Goal: Information Seeking & Learning: Find specific fact

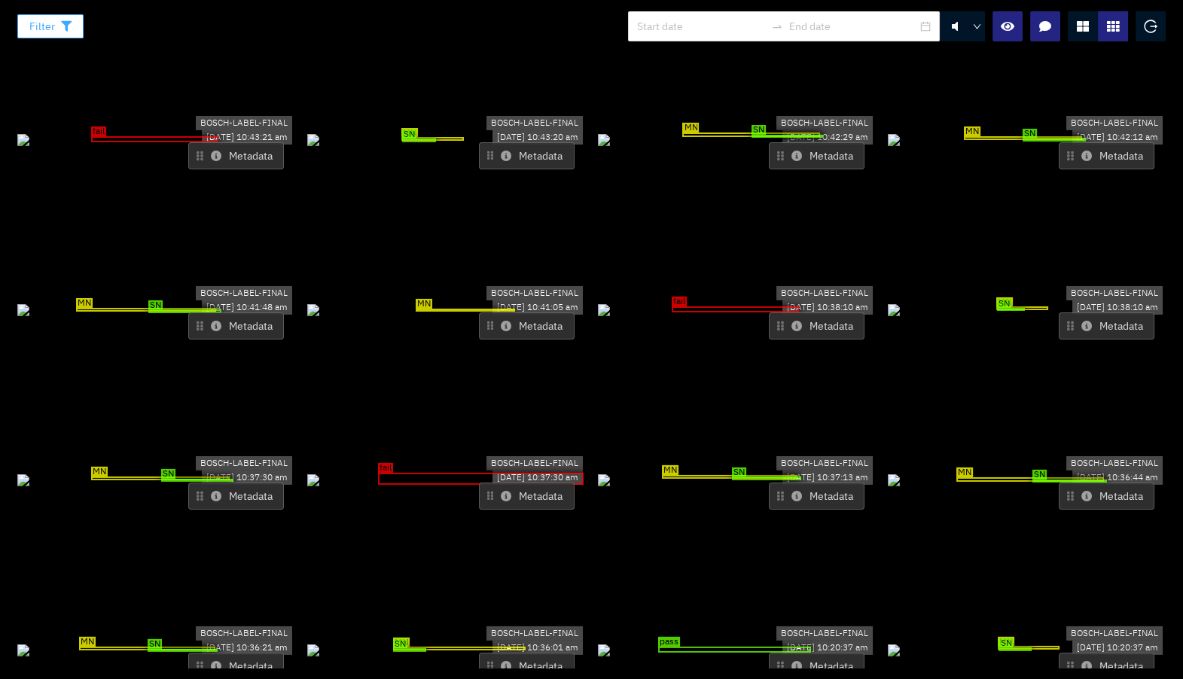
click at [75, 18] on button "Filter" at bounding box center [50, 26] width 66 height 24
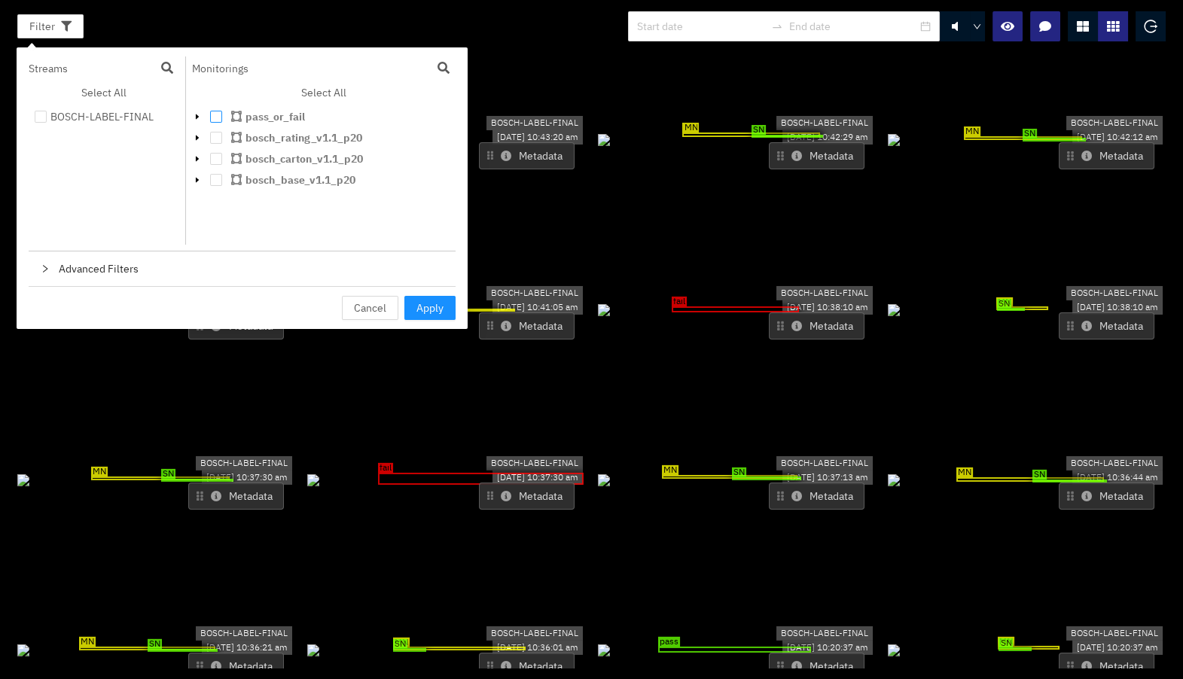
click at [219, 118] on span at bounding box center [216, 117] width 12 height 12
click at [434, 311] on span "Apply" at bounding box center [429, 308] width 27 height 17
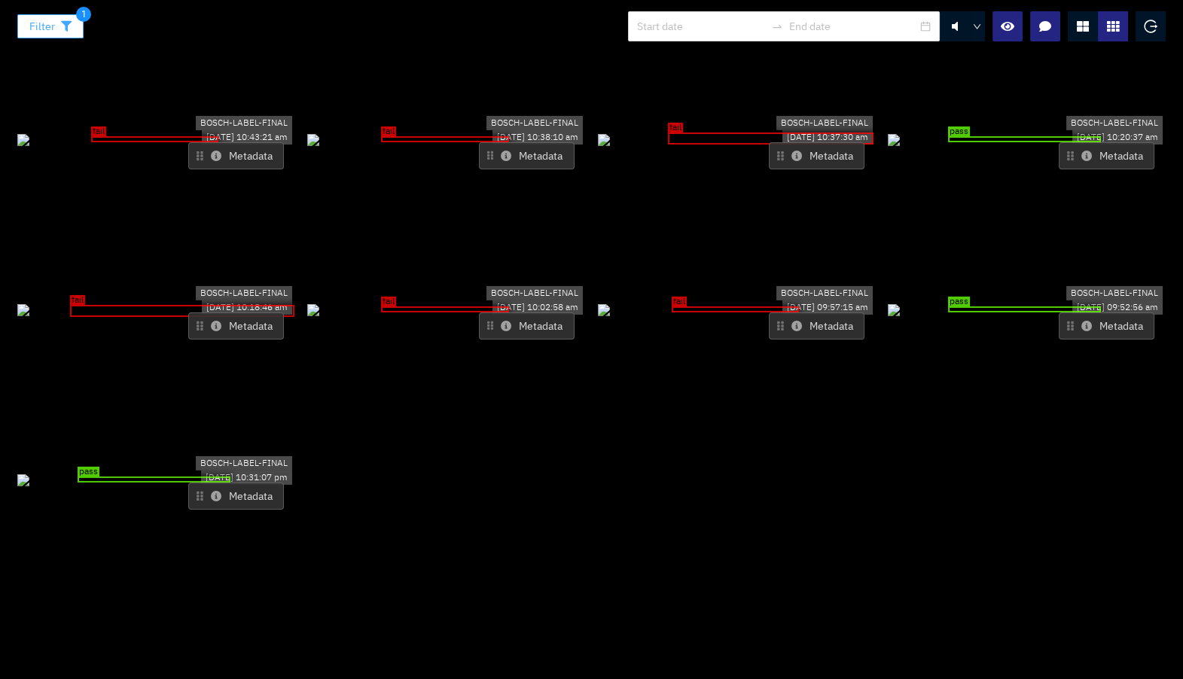
click at [74, 26] on button "Filter" at bounding box center [50, 26] width 66 height 24
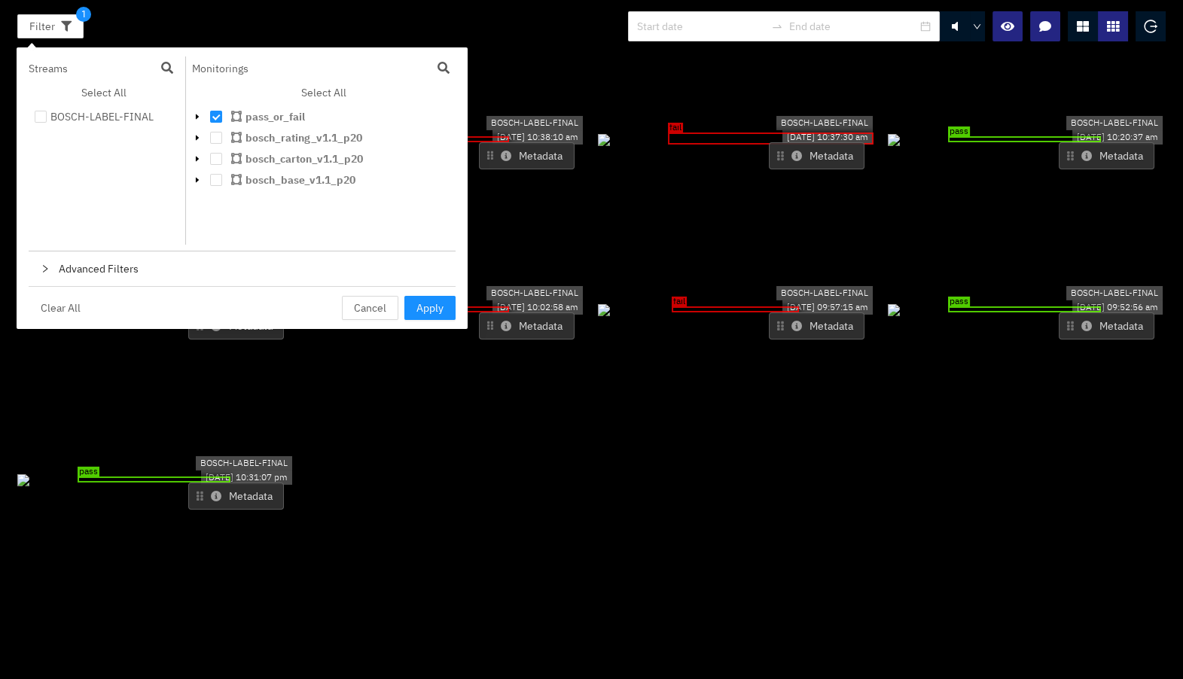
click at [196, 117] on icon "caret-down" at bounding box center [197, 116] width 3 height 5
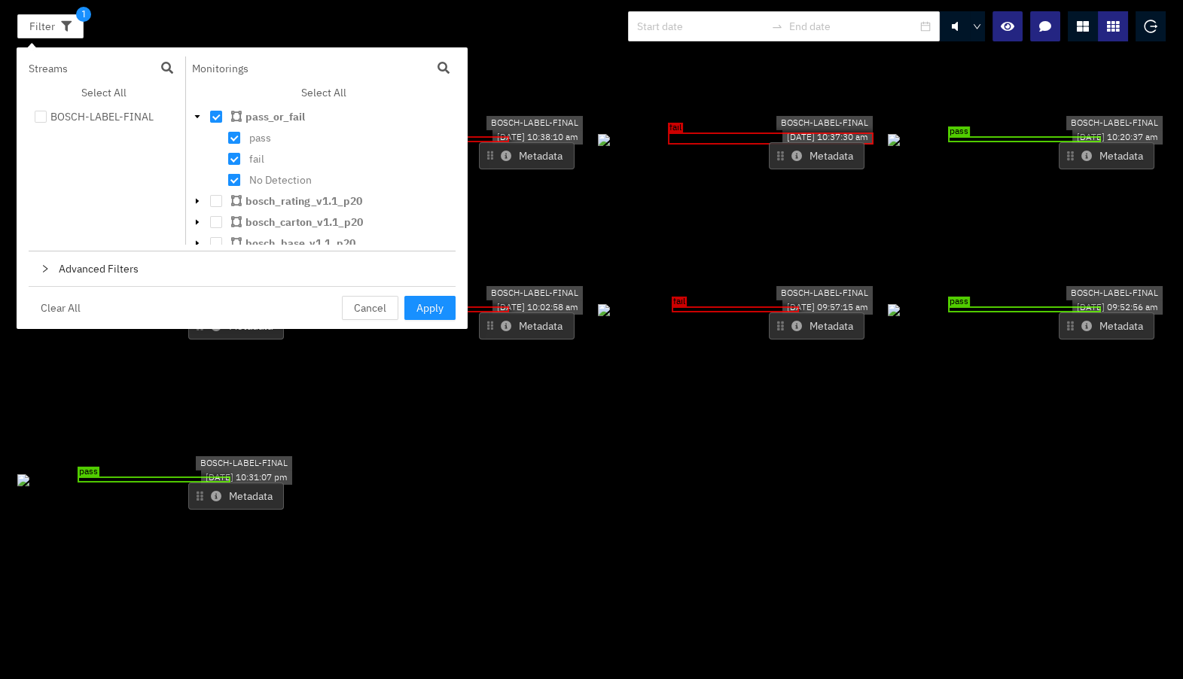
click at [233, 181] on span at bounding box center [234, 180] width 12 height 12
click at [416, 301] on span "Apply" at bounding box center [429, 308] width 27 height 17
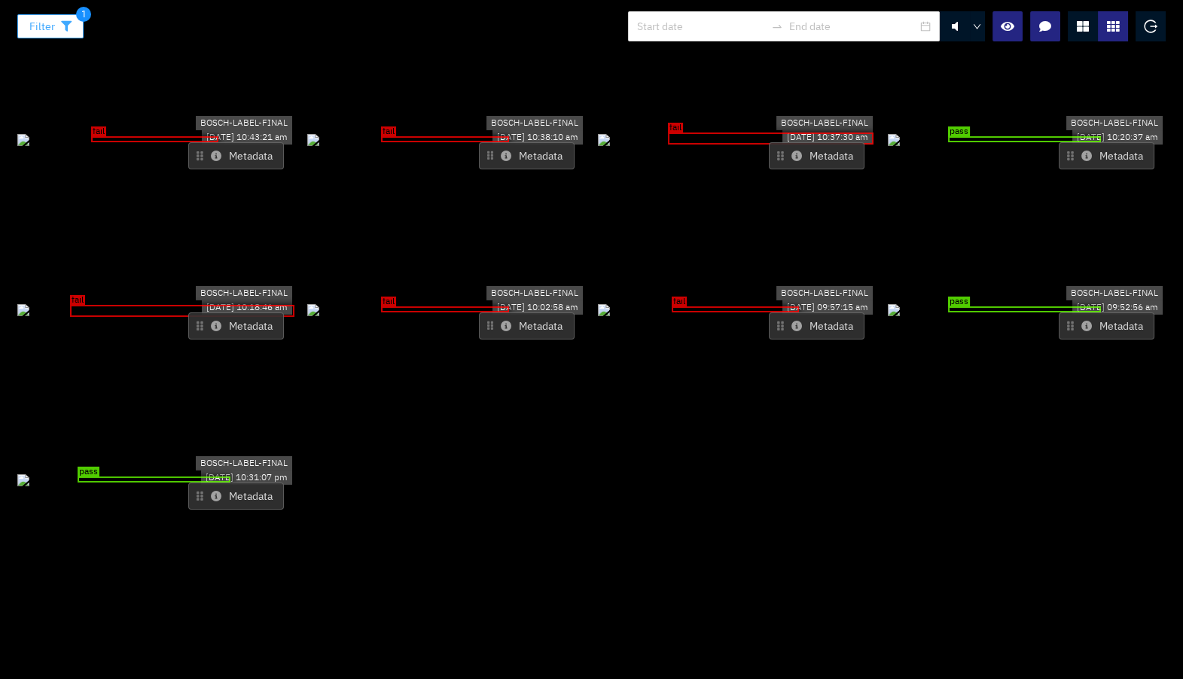
click at [71, 19] on button "Filter" at bounding box center [50, 26] width 66 height 24
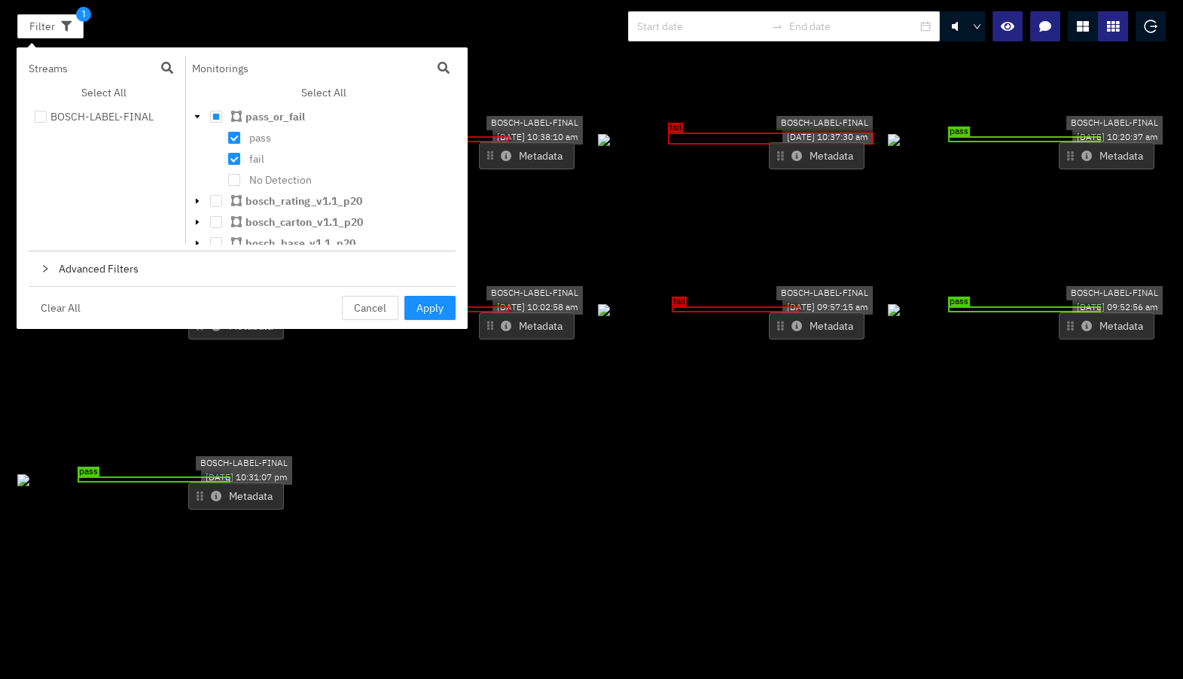
click at [218, 109] on div "pass_or_fail" at bounding box center [320, 118] width 256 height 21
click at [216, 126] on div "pass_or_fail" at bounding box center [320, 118] width 256 height 21
click at [498, 142] on button "Metadata" at bounding box center [527, 155] width 96 height 27
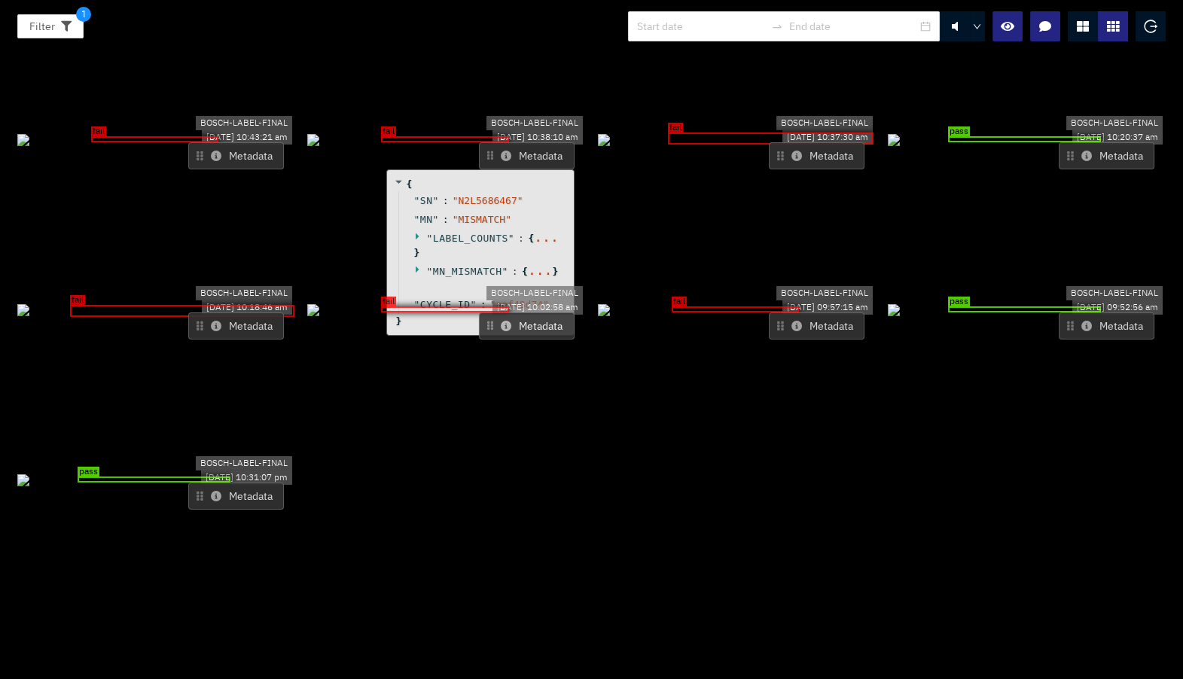
click at [502, 151] on icon at bounding box center [506, 156] width 11 height 11
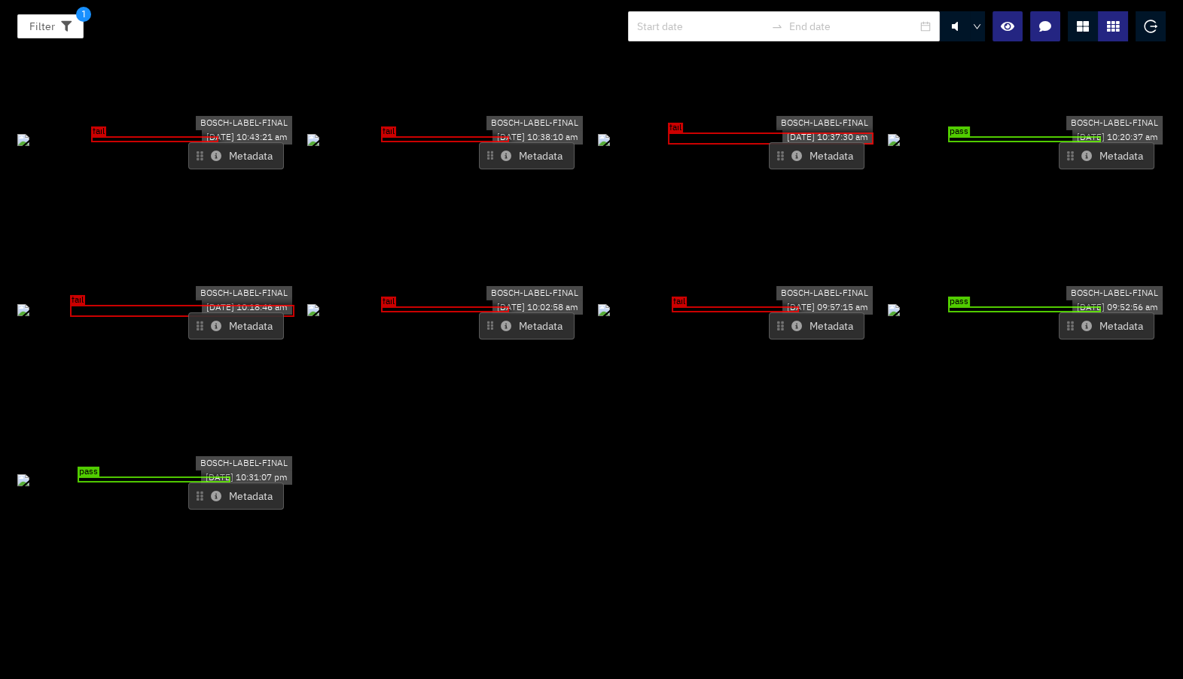
click at [502, 151] on icon at bounding box center [506, 156] width 11 height 11
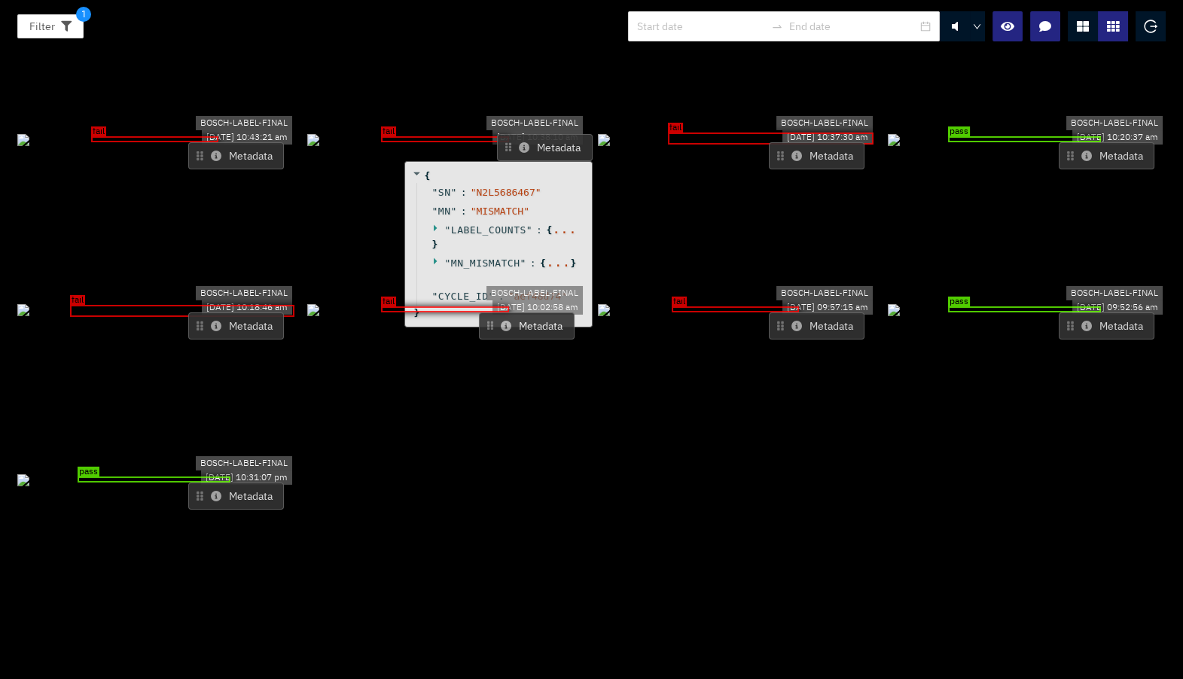
drag, startPoint x: 520, startPoint y: 93, endPoint x: 535, endPoint y: 81, distance: 18.8
click at [535, 134] on button "Metadata" at bounding box center [545, 147] width 96 height 27
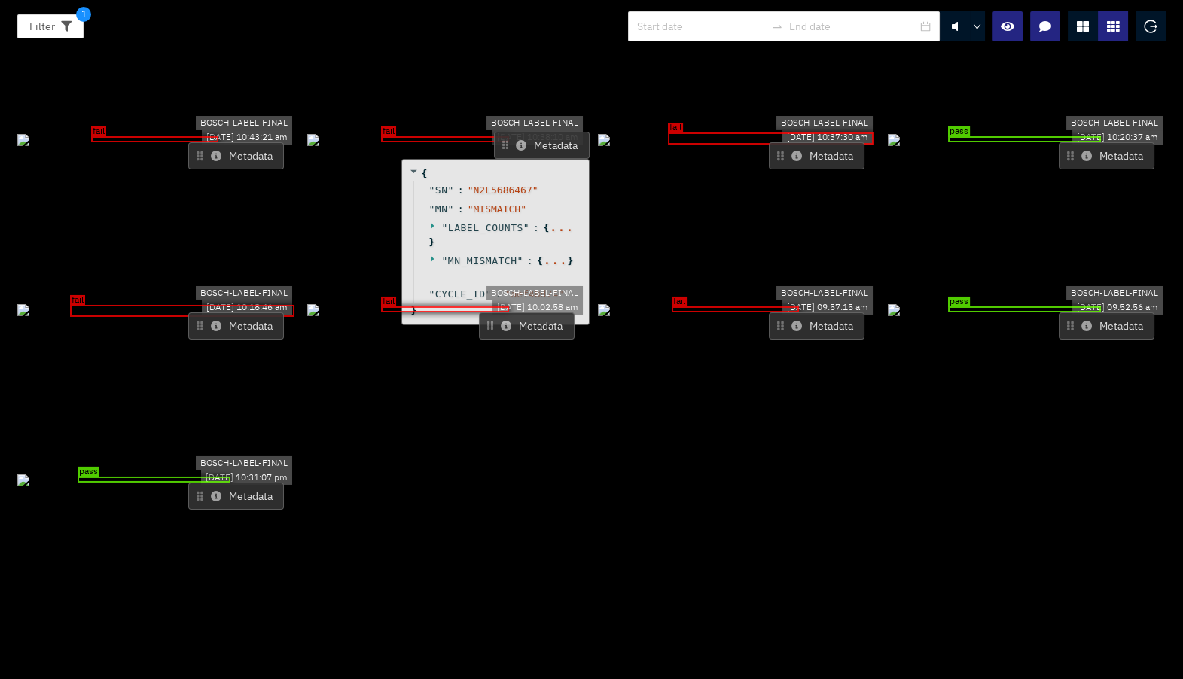
click at [218, 151] on icon at bounding box center [216, 156] width 11 height 11
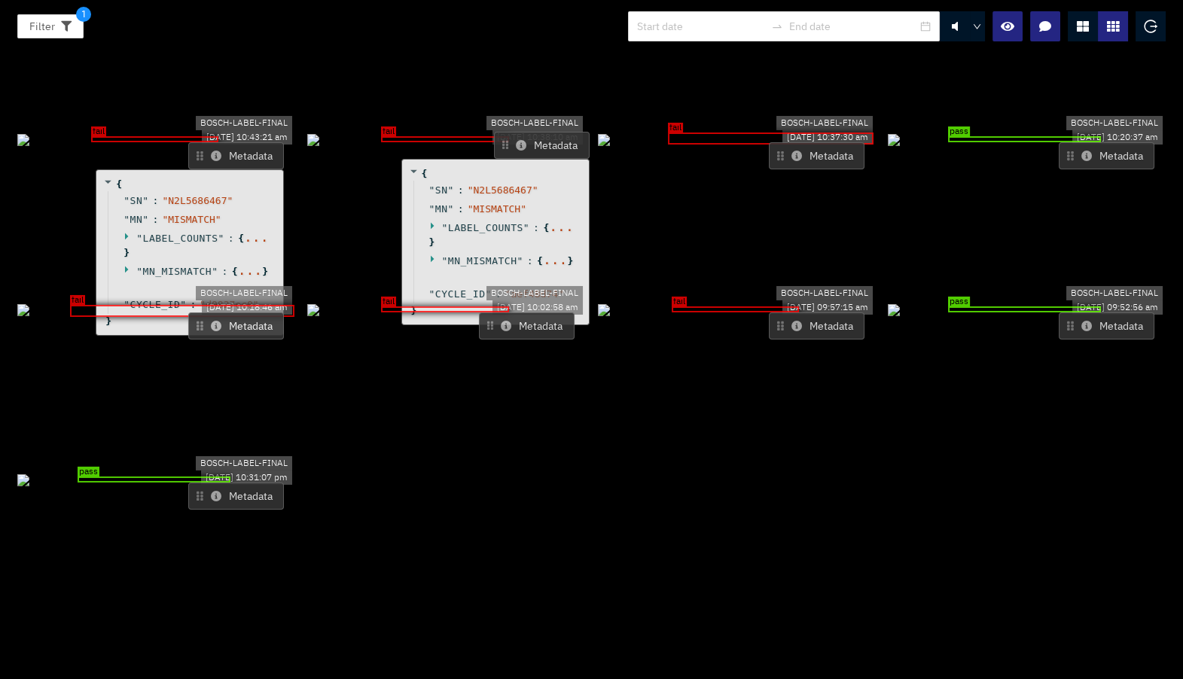
click at [127, 264] on icon at bounding box center [128, 269] width 10 height 10
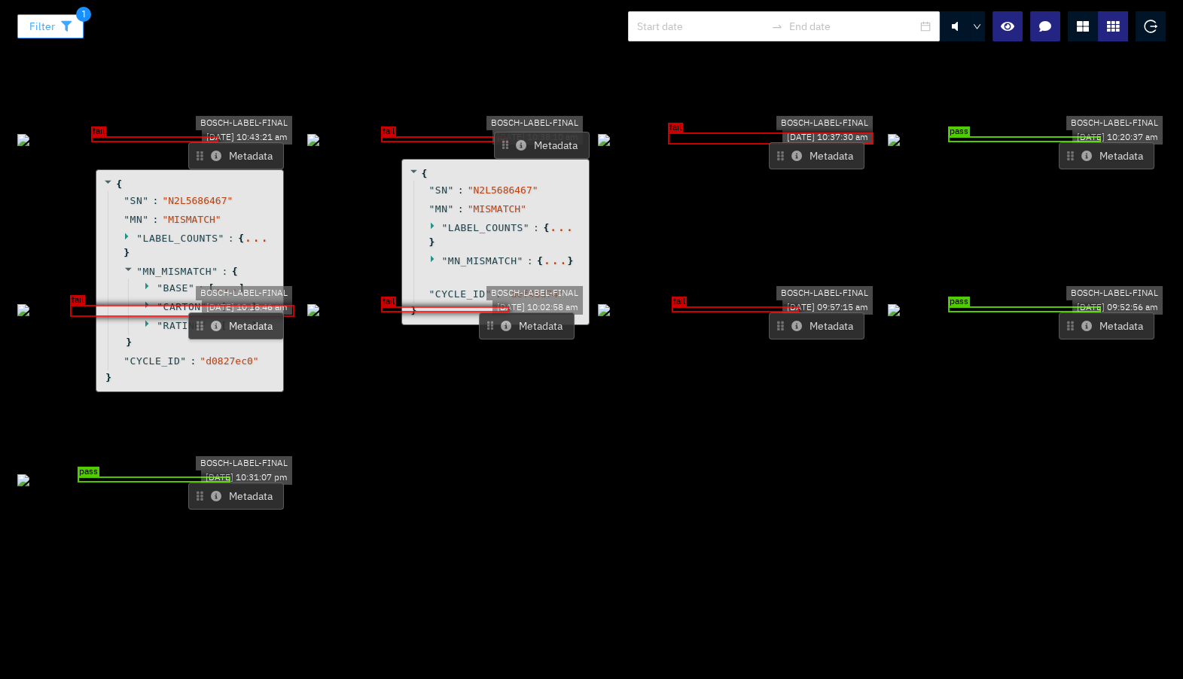
click at [50, 35] on button "Filter" at bounding box center [50, 26] width 66 height 24
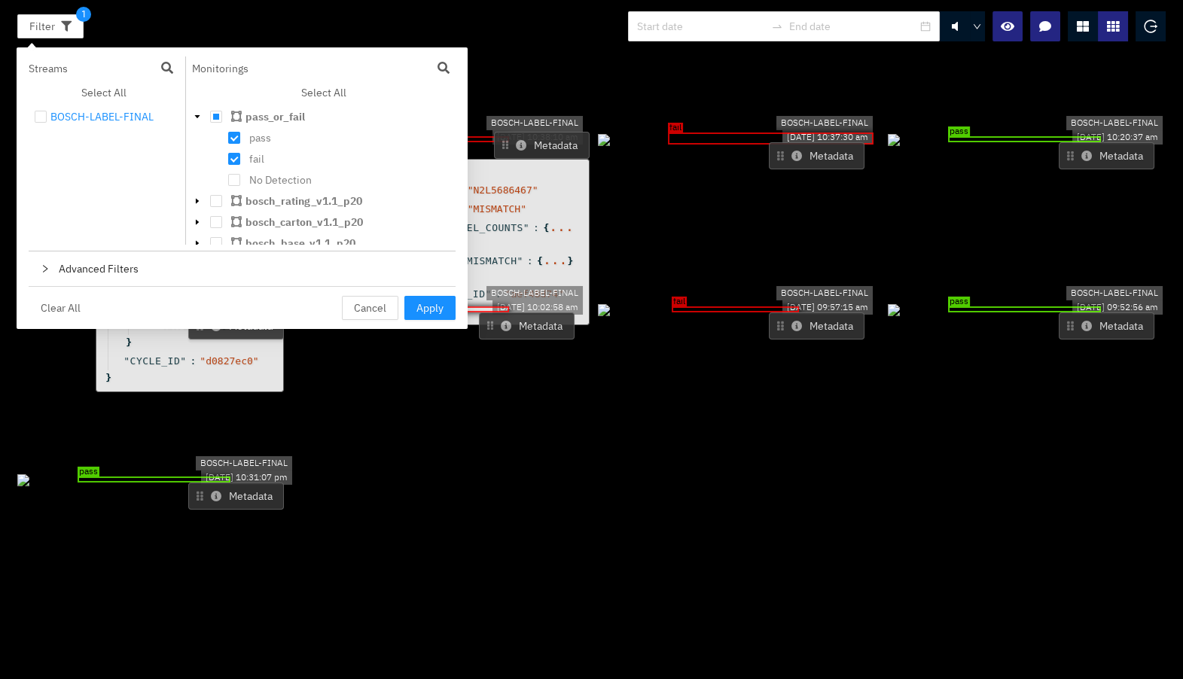
click at [62, 116] on div "BOSCH-LABEL-FINAL" at bounding box center [101, 117] width 103 height 18
click at [215, 117] on span at bounding box center [216, 117] width 12 height 12
click at [425, 309] on span "Apply" at bounding box center [429, 308] width 27 height 17
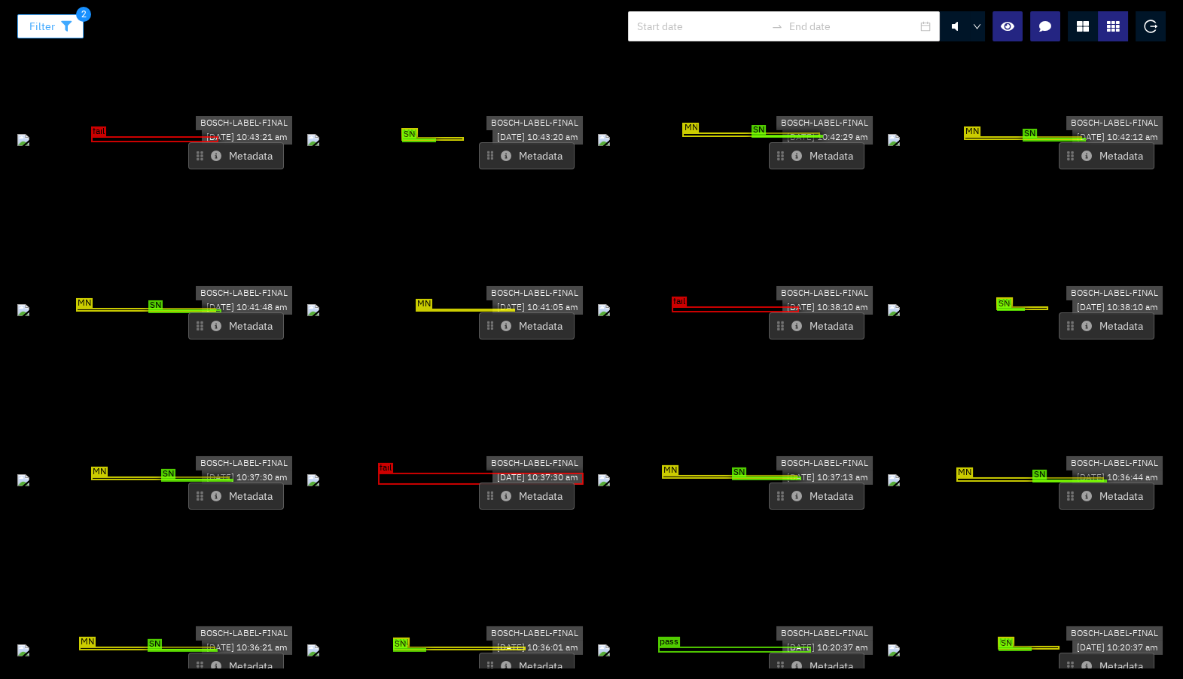
click at [77, 27] on button "Filter" at bounding box center [50, 26] width 66 height 24
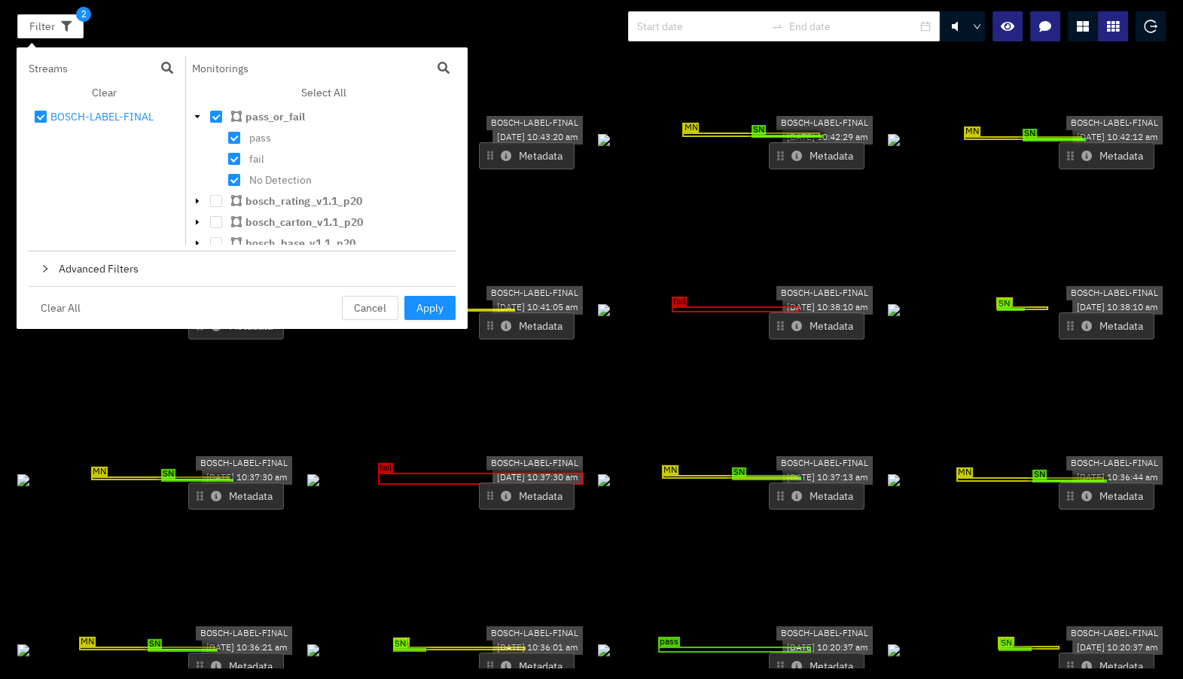
click at [38, 116] on input "checkbox" at bounding box center [41, 120] width 12 height 12
checkbox input "false"
click at [433, 309] on span "Apply" at bounding box center [429, 308] width 27 height 17
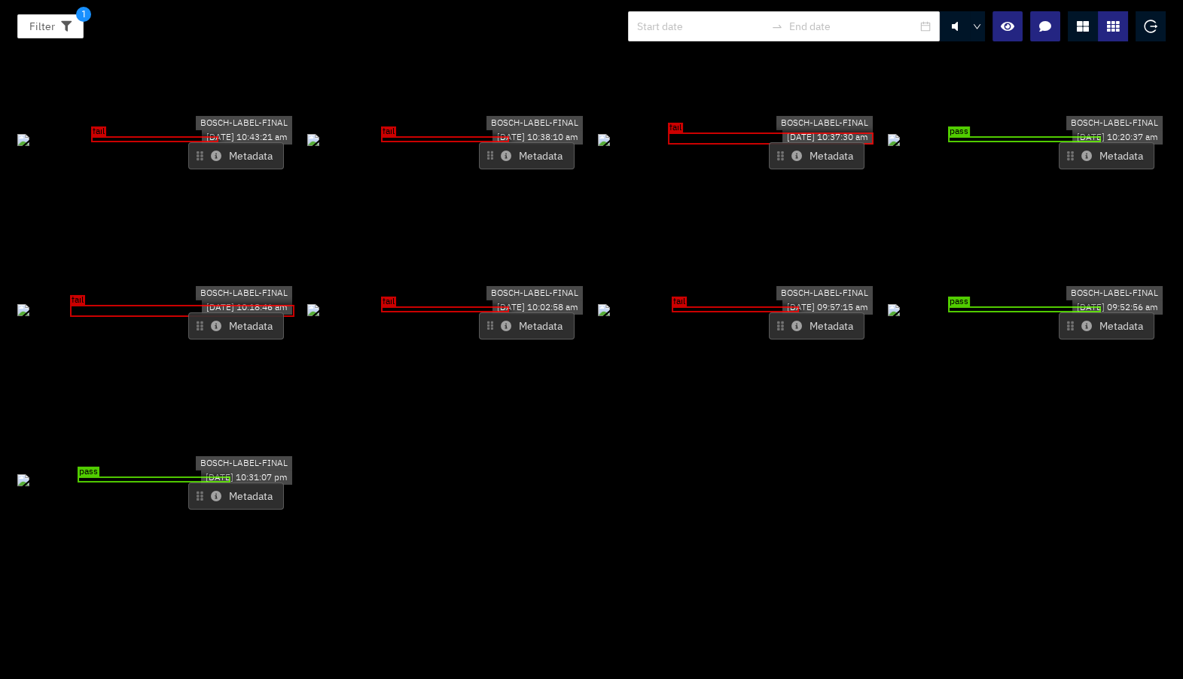
click at [222, 142] on button "Metadata" at bounding box center [236, 155] width 96 height 27
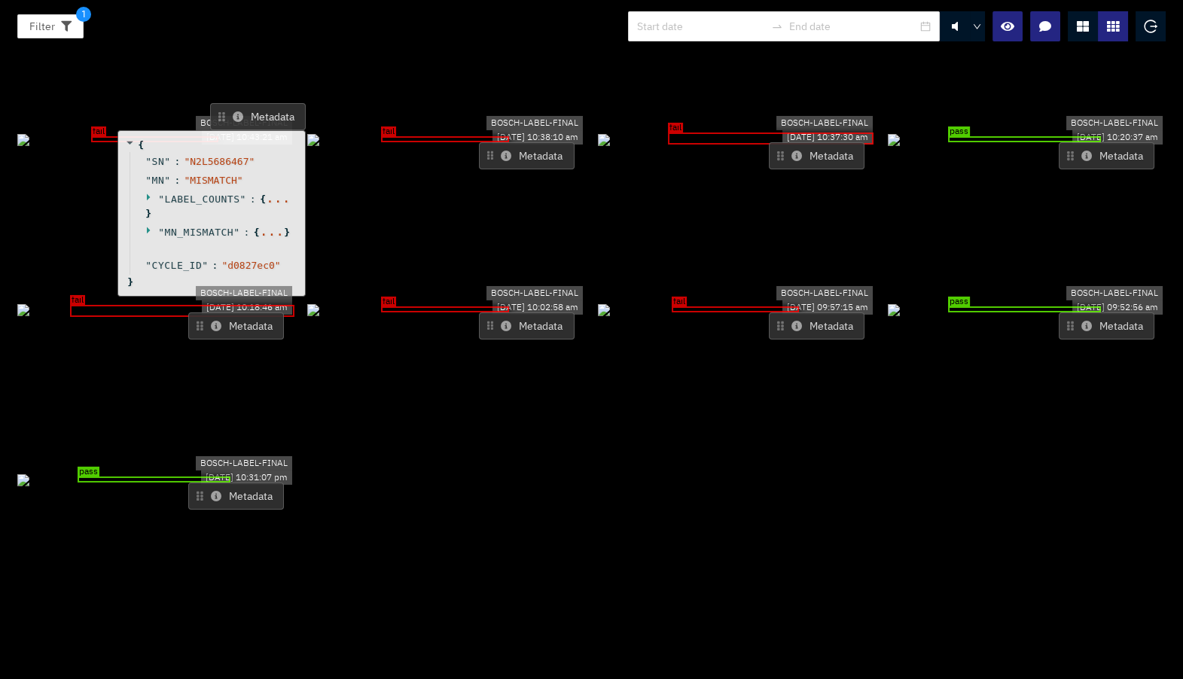
drag, startPoint x: 220, startPoint y: 166, endPoint x: 243, endPoint y: 118, distance: 52.9
click at [243, 194] on span """ at bounding box center [243, 199] width 6 height 11
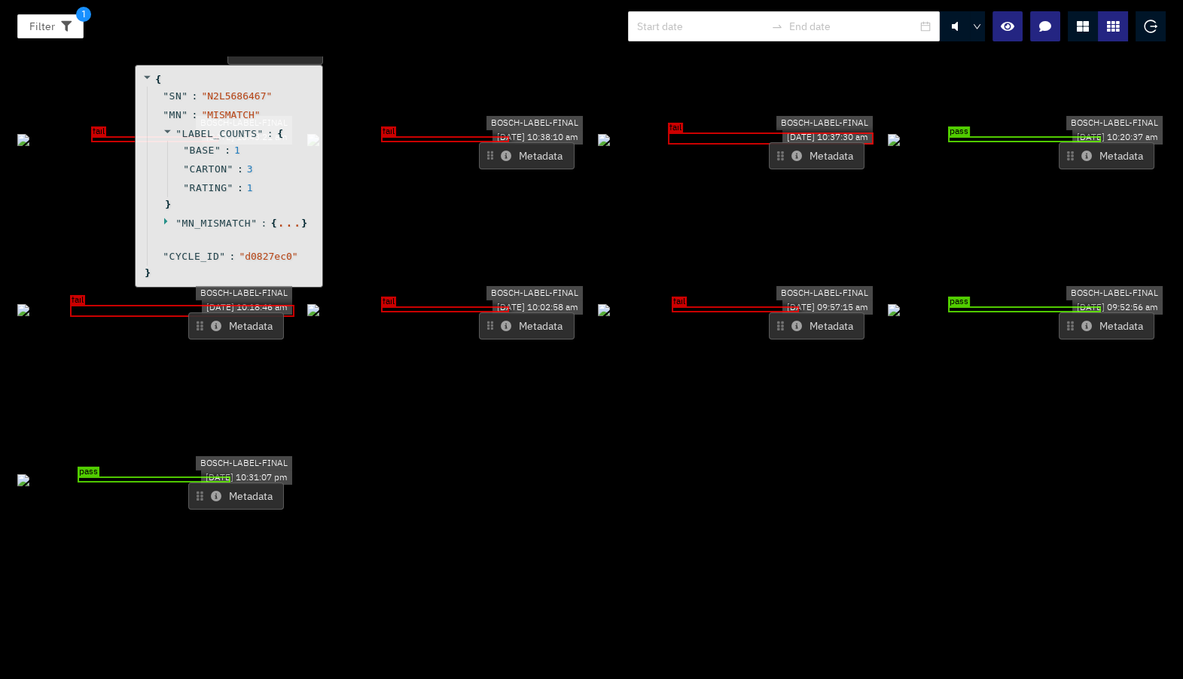
drag, startPoint x: 243, startPoint y: 189, endPoint x: 260, endPoint y: 145, distance: 47.4
click at [260, 130] on div "" LABEL_COUNTS " : { " BASE " : 1 " CARTON " : 3 " RATING " : 1 }" at bounding box center [231, 169] width 169 height 90
click at [261, 248] on span "" d0827ec0 "" at bounding box center [268, 253] width 59 height 11
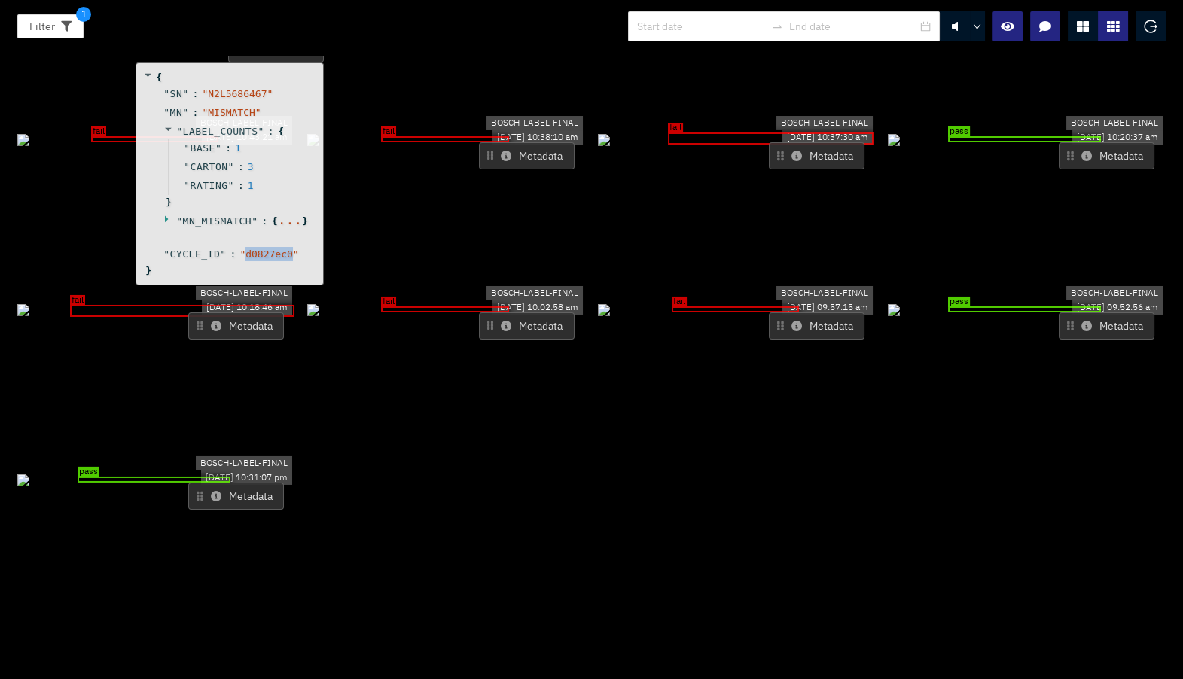
click at [261, 248] on span "" d0827ec0 "" at bounding box center [268, 253] width 59 height 11
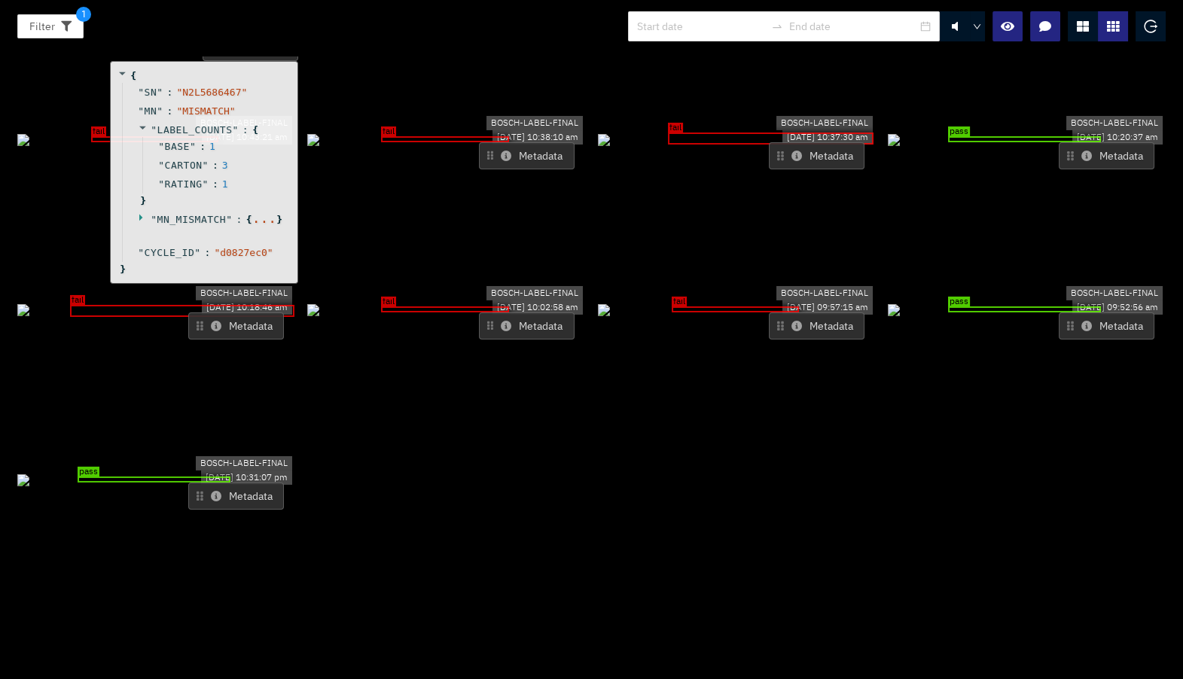
drag, startPoint x: 294, startPoint y: 184, endPoint x: 268, endPoint y: 182, distance: 25.6
click at [268, 247] on span "" d0827ec0 "" at bounding box center [243, 252] width 59 height 11
click at [259, 247] on span "" d0827ec0 "" at bounding box center [243, 252] width 59 height 11
click at [62, 32] on button "Filter" at bounding box center [50, 26] width 66 height 24
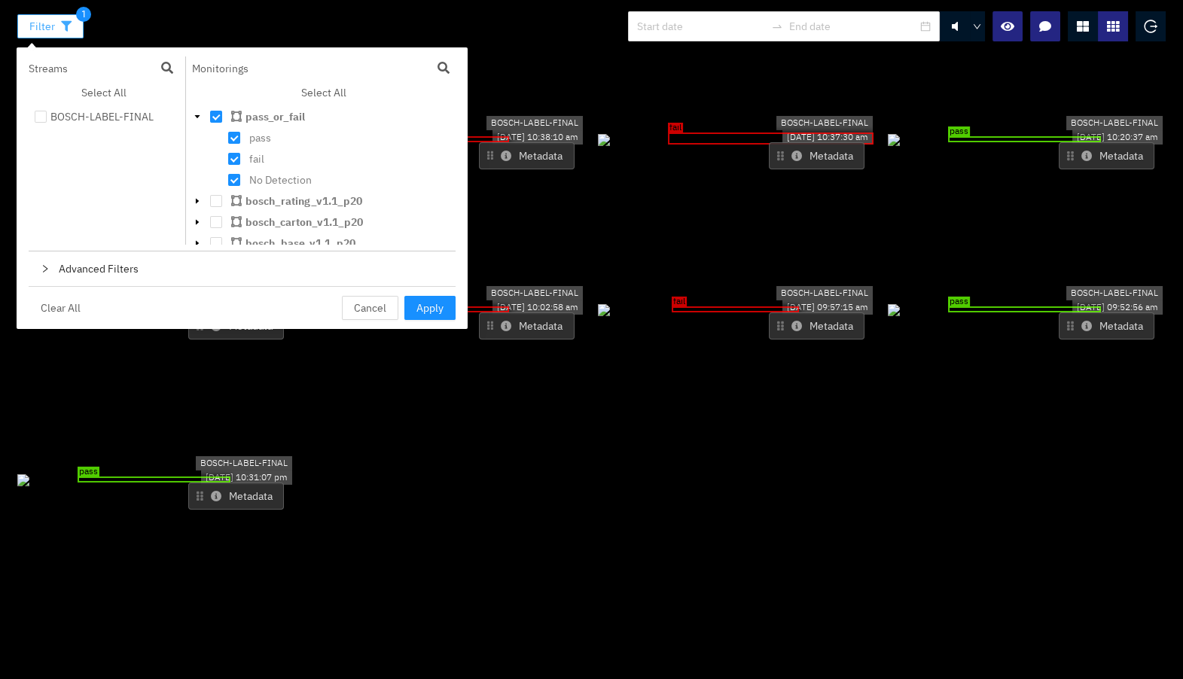
scroll to position [13, 0]
click at [156, 260] on div "Advanced Filters" at bounding box center [242, 268] width 427 height 35
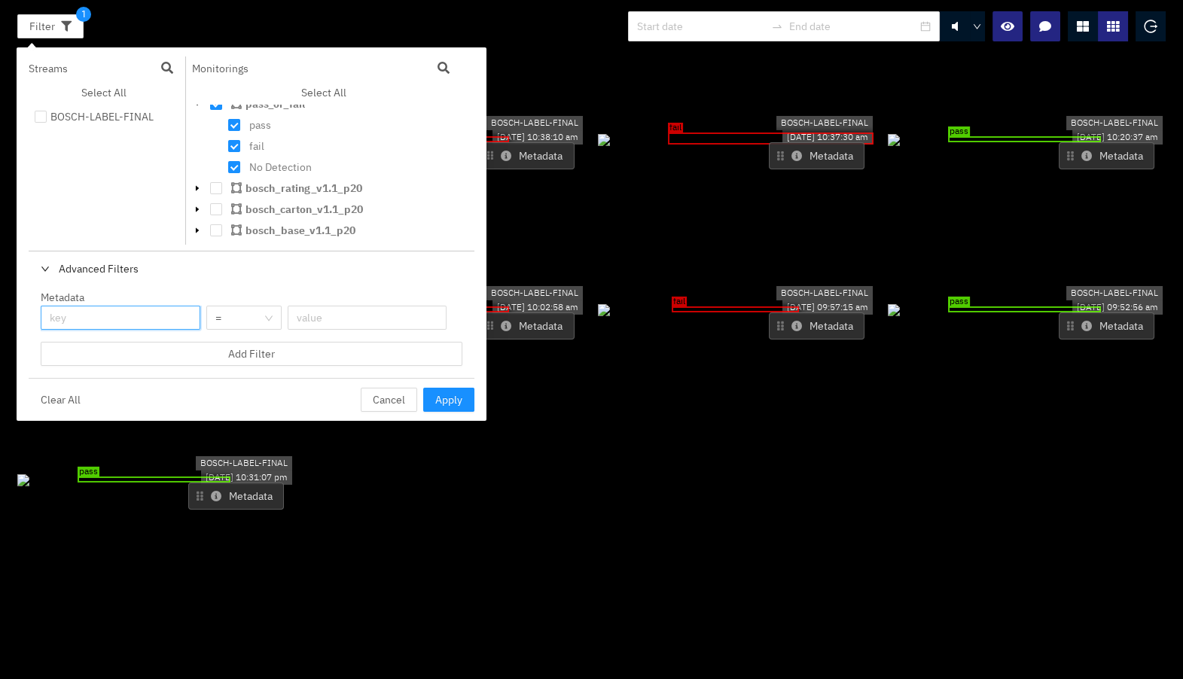
click at [144, 312] on input "text" at bounding box center [121, 318] width 160 height 24
type input "CYCLE_ID"
click at [356, 315] on input "text" at bounding box center [368, 318] width 160 height 24
paste input "d0827ec0"
type input "d0827ec0"
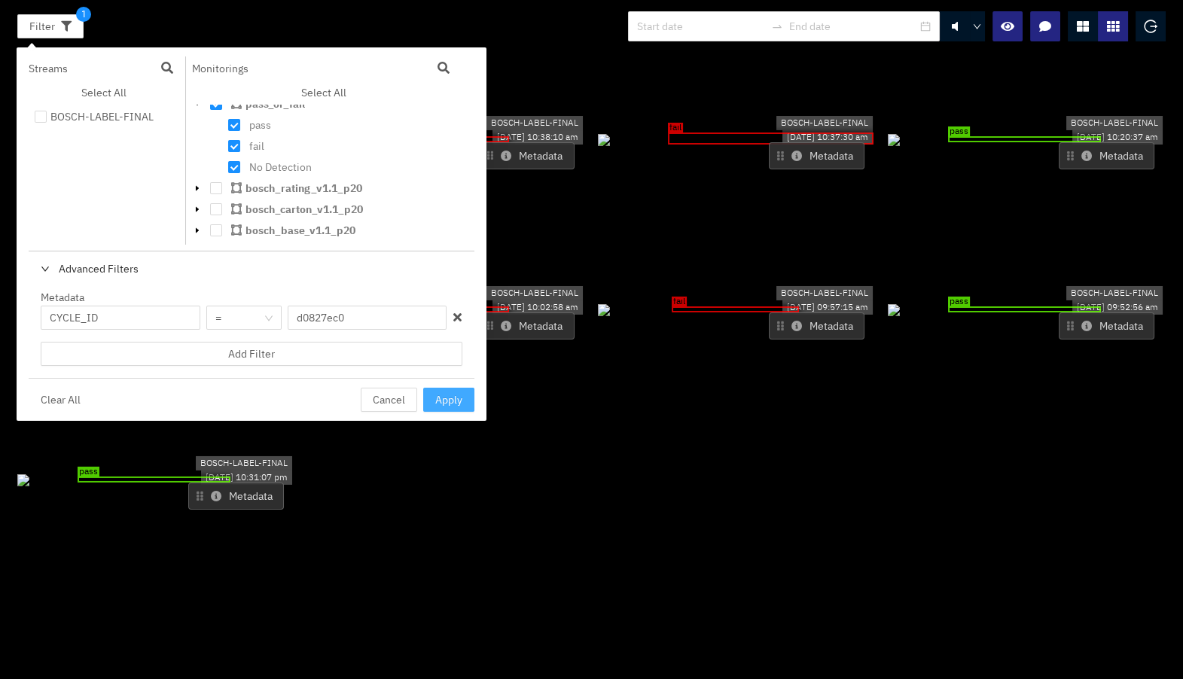
click at [435, 394] on span "Apply" at bounding box center [448, 400] width 27 height 17
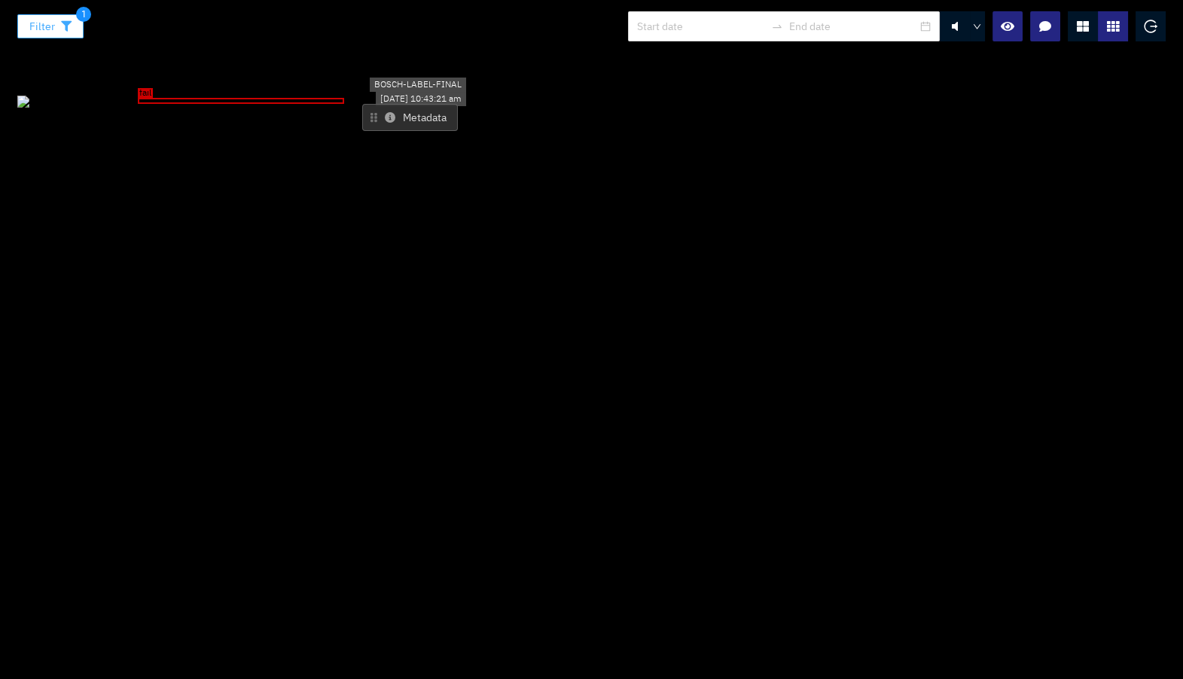
click at [64, 29] on icon "button" at bounding box center [66, 26] width 11 height 11
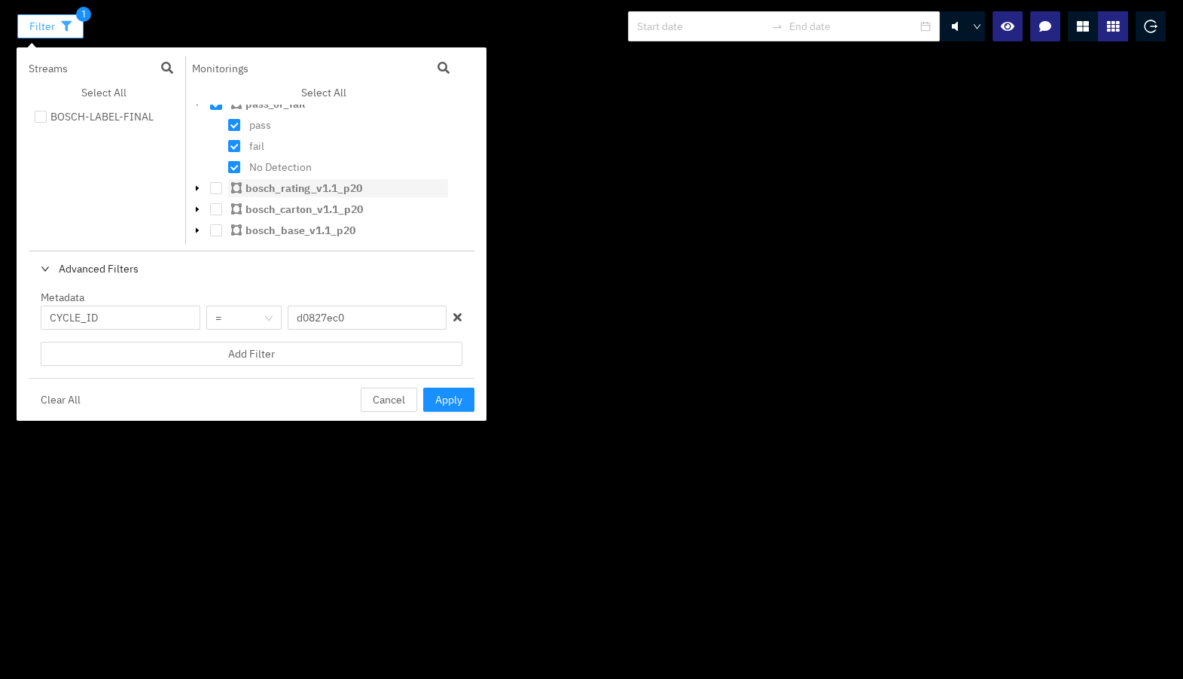
scroll to position [0, 0]
click at [41, 117] on input "checkbox" at bounding box center [41, 120] width 12 height 12
checkbox input "true"
click at [435, 398] on span "Apply" at bounding box center [448, 400] width 27 height 17
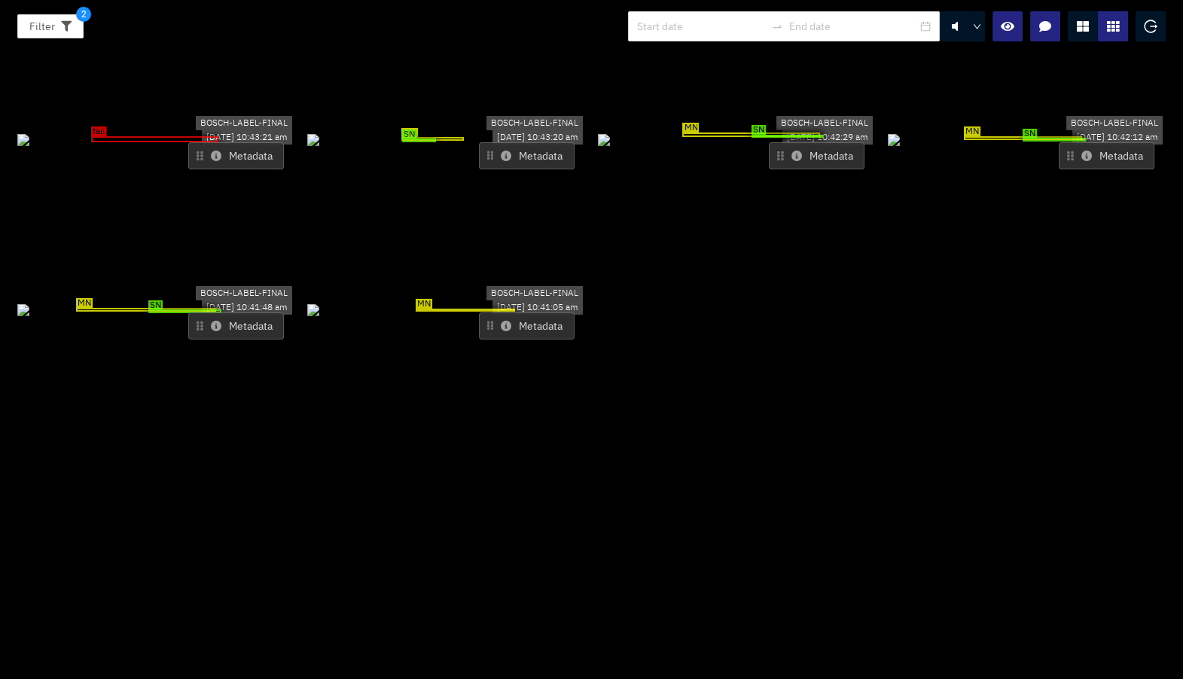
click at [1084, 29] on icon at bounding box center [1083, 26] width 12 height 12
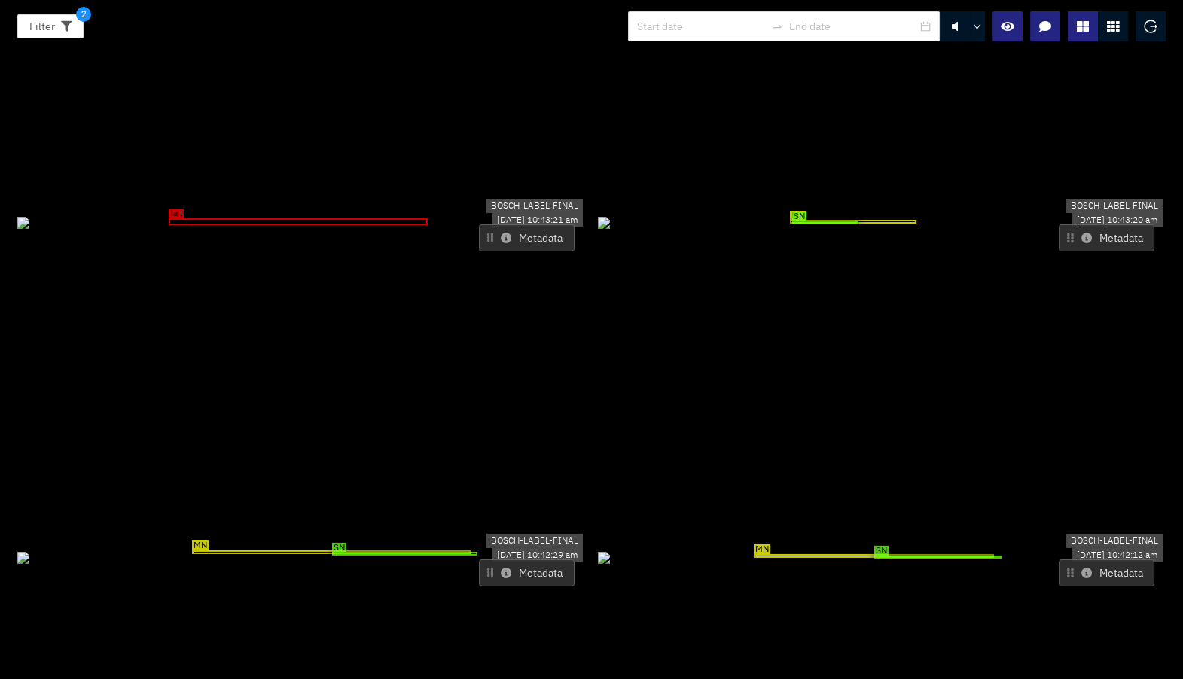
click at [499, 224] on button "Metadata" at bounding box center [527, 237] width 96 height 27
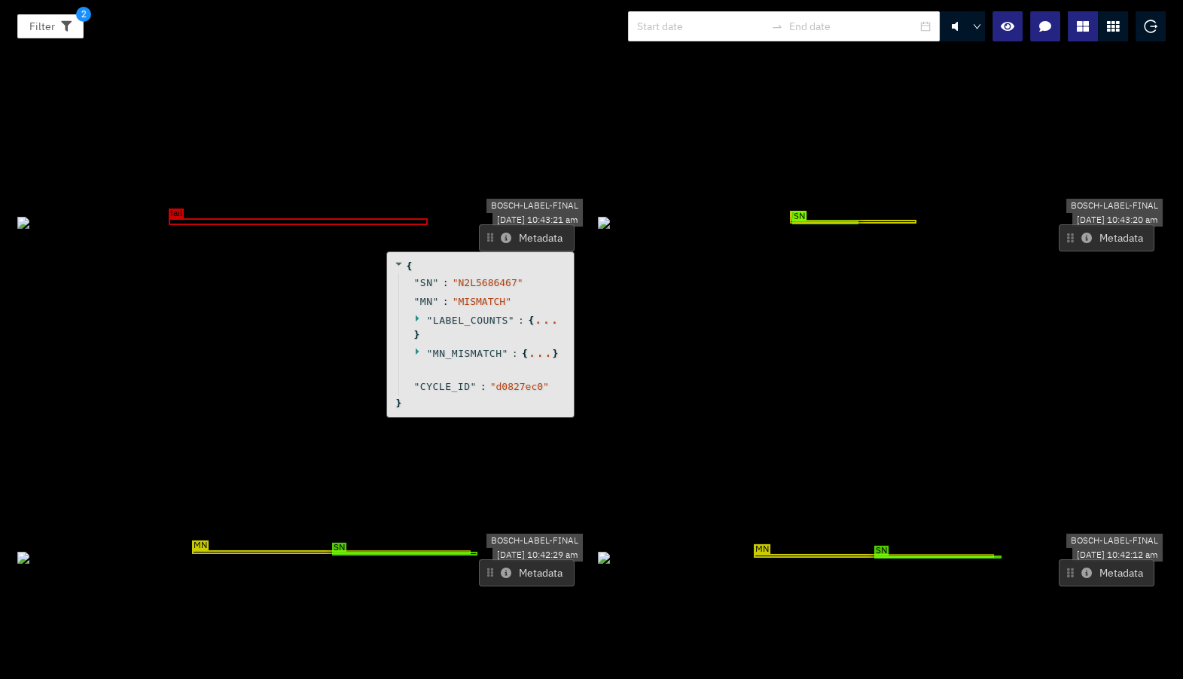
click at [414, 313] on icon at bounding box center [419, 318] width 10 height 10
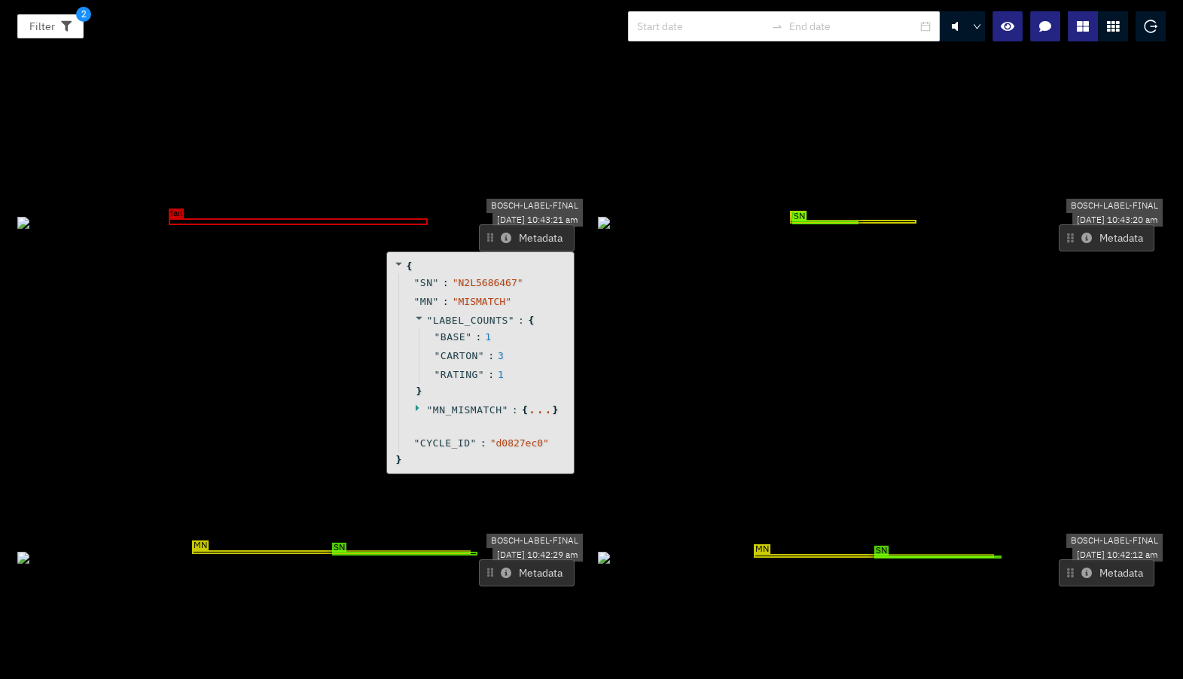
click at [416, 405] on icon at bounding box center [417, 408] width 3 height 7
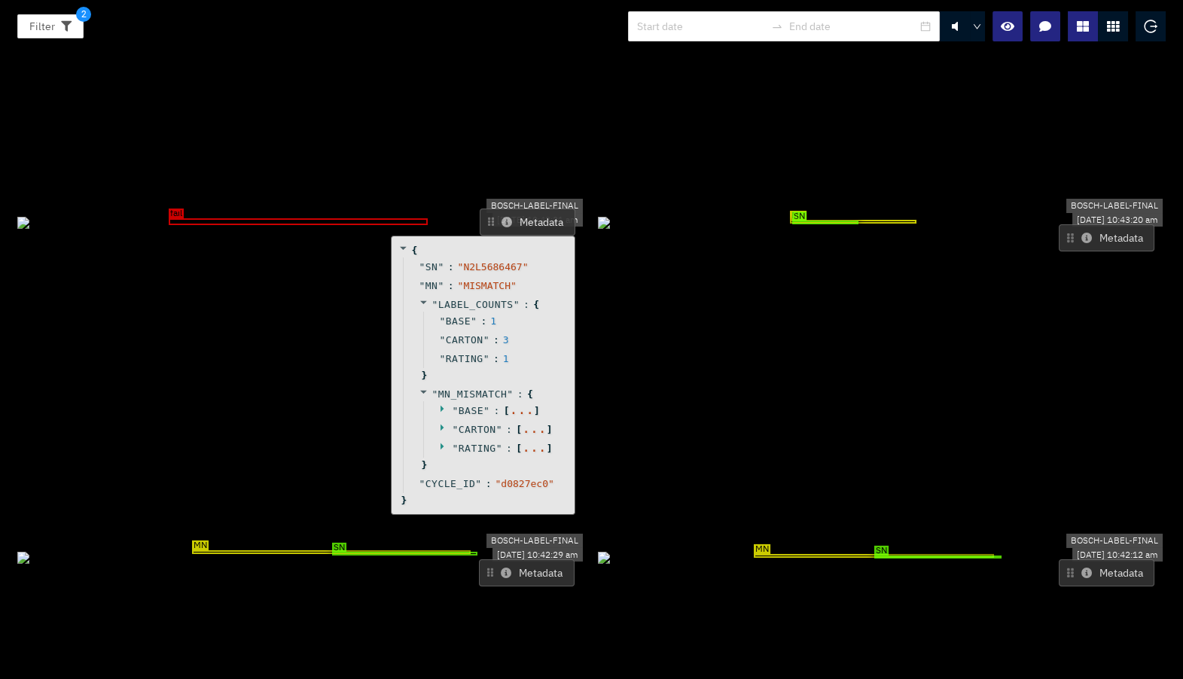
drag, startPoint x: 442, startPoint y: 238, endPoint x: 443, endPoint y: 223, distance: 15.1
click at [443, 295] on div "" LABEL_COUNTS " : { " BASE " : 1 " CARTON " : 3 " RATING " : 1 }" at bounding box center [485, 340] width 164 height 90
click at [501, 218] on icon at bounding box center [506, 223] width 11 height 11
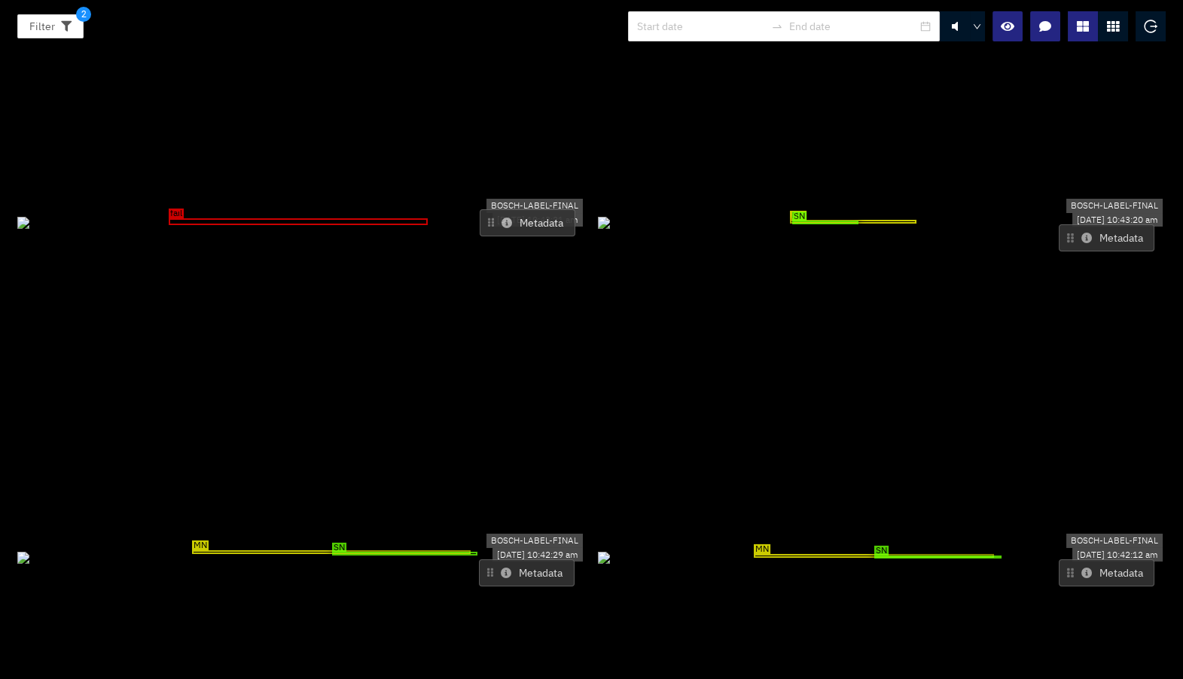
click at [1081, 233] on icon at bounding box center [1086, 238] width 11 height 11
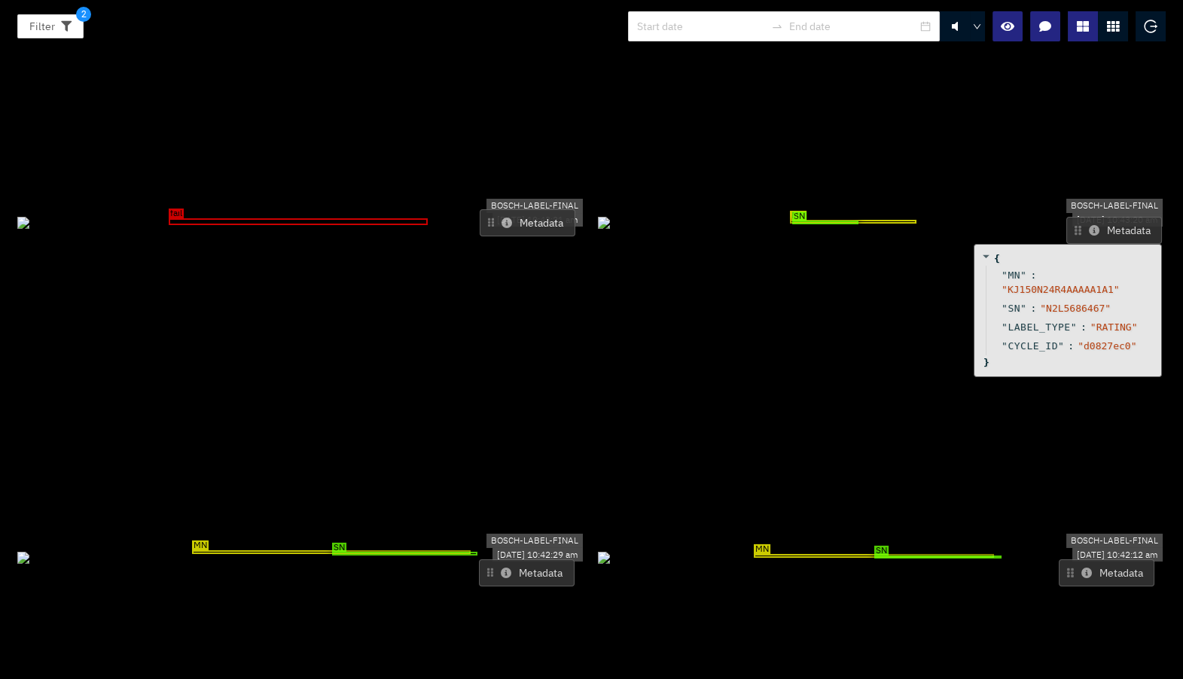
drag, startPoint x: 1080, startPoint y: 85, endPoint x: 1087, endPoint y: 77, distance: 11.2
click at [1089, 225] on icon at bounding box center [1094, 230] width 11 height 11
drag, startPoint x: 550, startPoint y: 73, endPoint x: 554, endPoint y: 84, distance: 11.9
click at [554, 222] on button "Metadata" at bounding box center [530, 235] width 96 height 27
click at [505, 568] on icon at bounding box center [506, 573] width 11 height 11
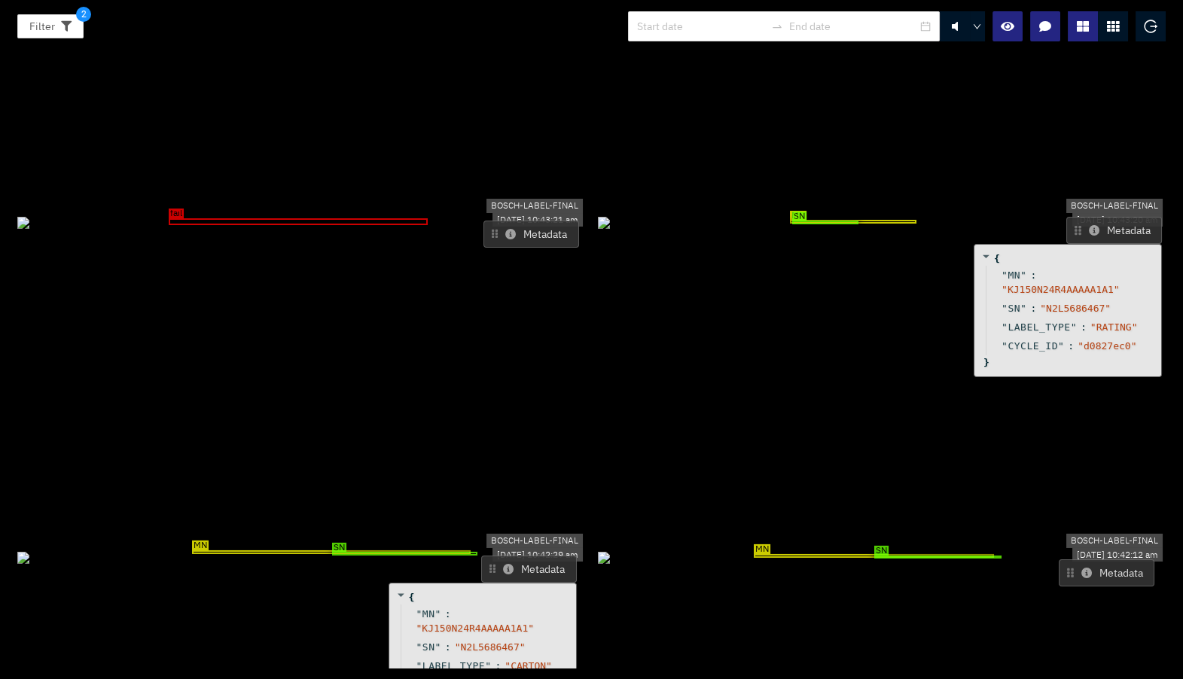
click at [538, 556] on button "Metadata" at bounding box center [529, 569] width 96 height 27
click at [1074, 559] on button "Metadata" at bounding box center [1107, 572] width 96 height 27
click at [1081, 568] on icon at bounding box center [1086, 573] width 11 height 11
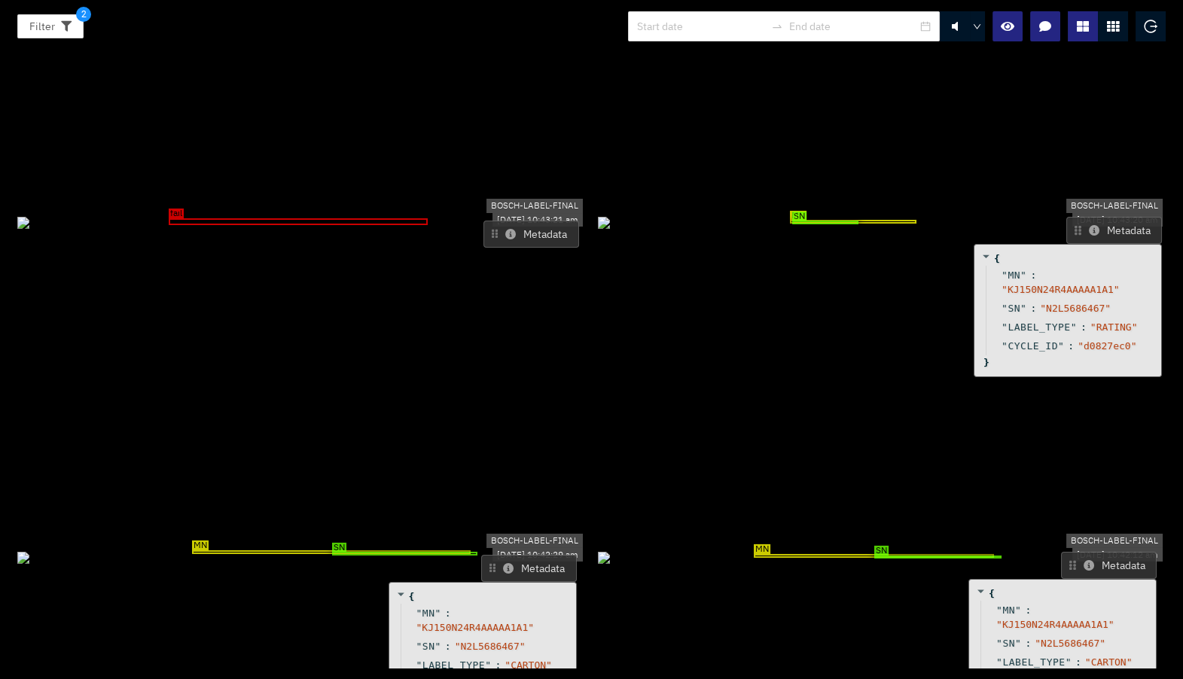
drag, startPoint x: 1090, startPoint y: 424, endPoint x: 1093, endPoint y: 416, distance: 7.9
click at [1093, 552] on button "Metadata" at bounding box center [1109, 565] width 96 height 27
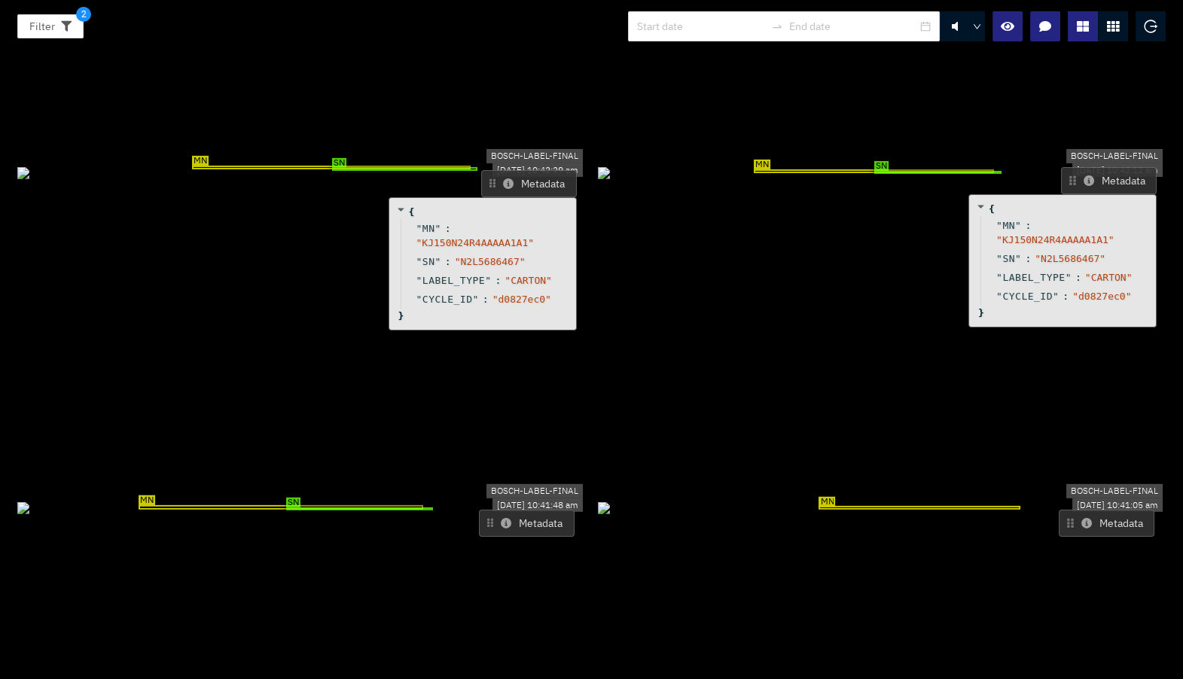
scroll to position [16, 0]
click at [1081, 518] on icon at bounding box center [1086, 523] width 11 height 11
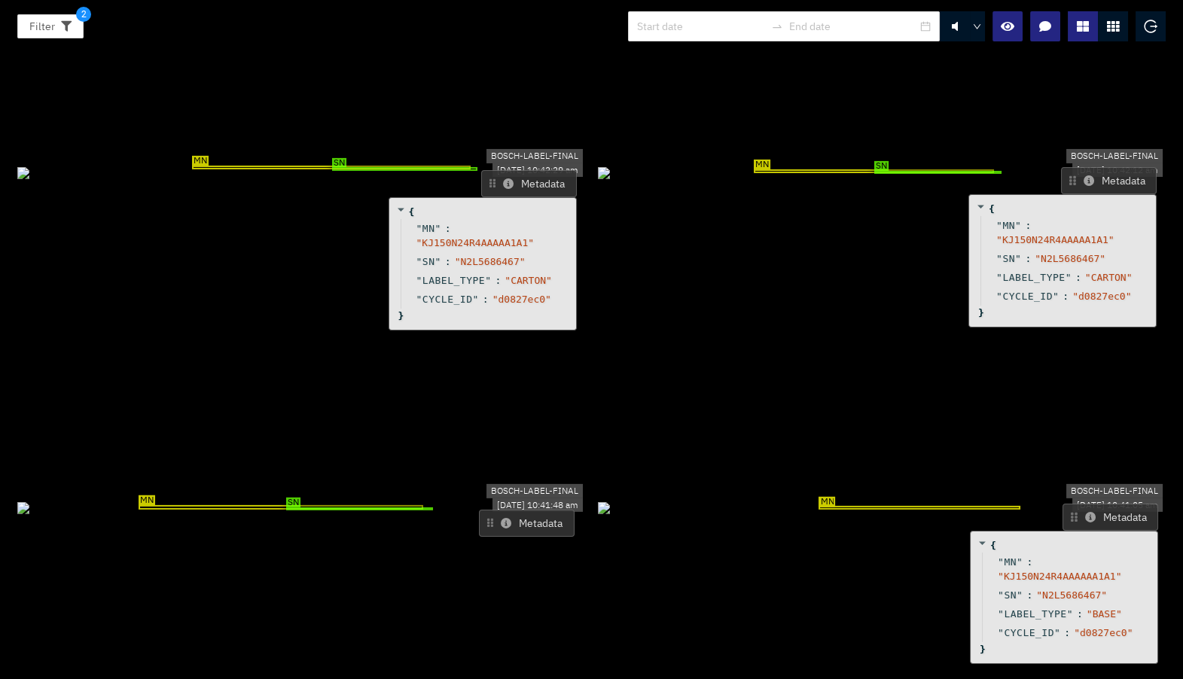
click at [1085, 512] on icon at bounding box center [1090, 517] width 11 height 11
click at [501, 518] on icon at bounding box center [506, 523] width 11 height 11
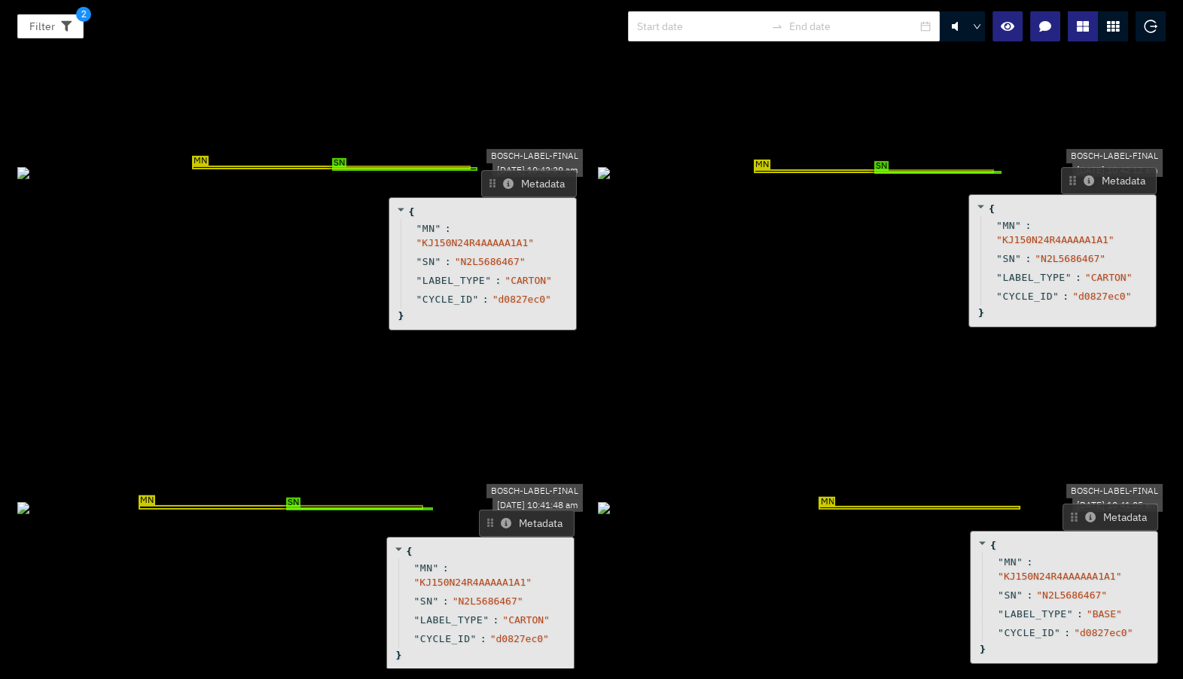
click at [501, 518] on icon at bounding box center [506, 523] width 11 height 11
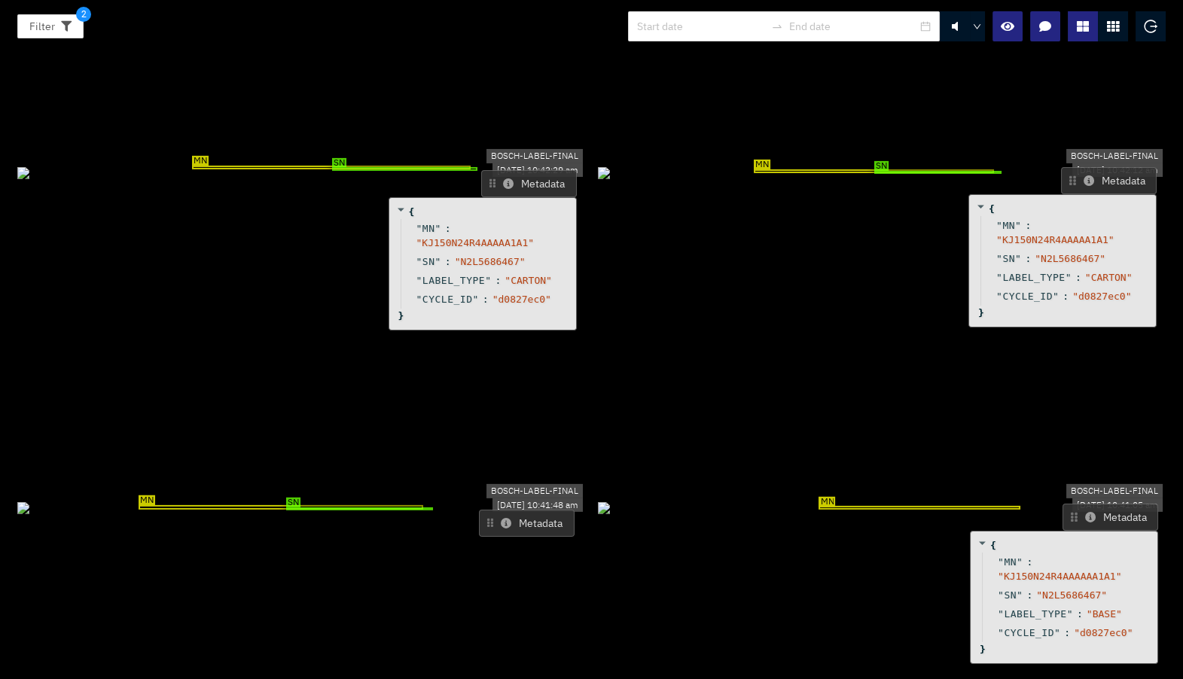
click at [513, 510] on button "Metadata" at bounding box center [527, 523] width 96 height 27
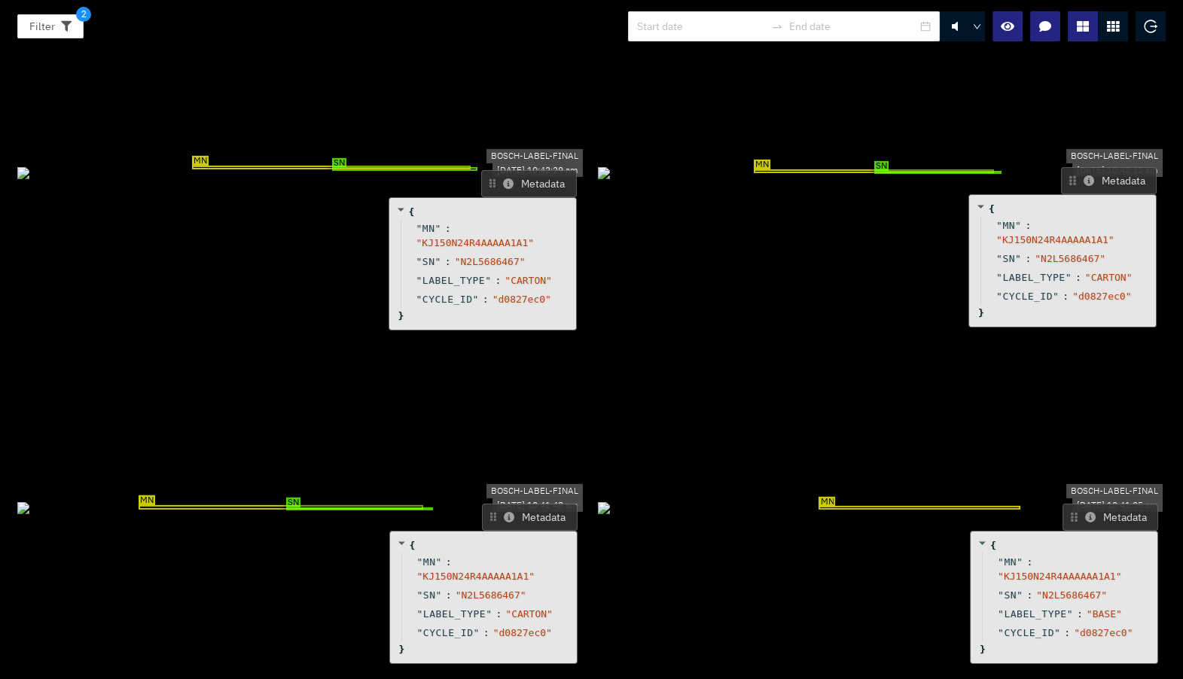
click at [532, 504] on button "Metadata" at bounding box center [530, 517] width 96 height 27
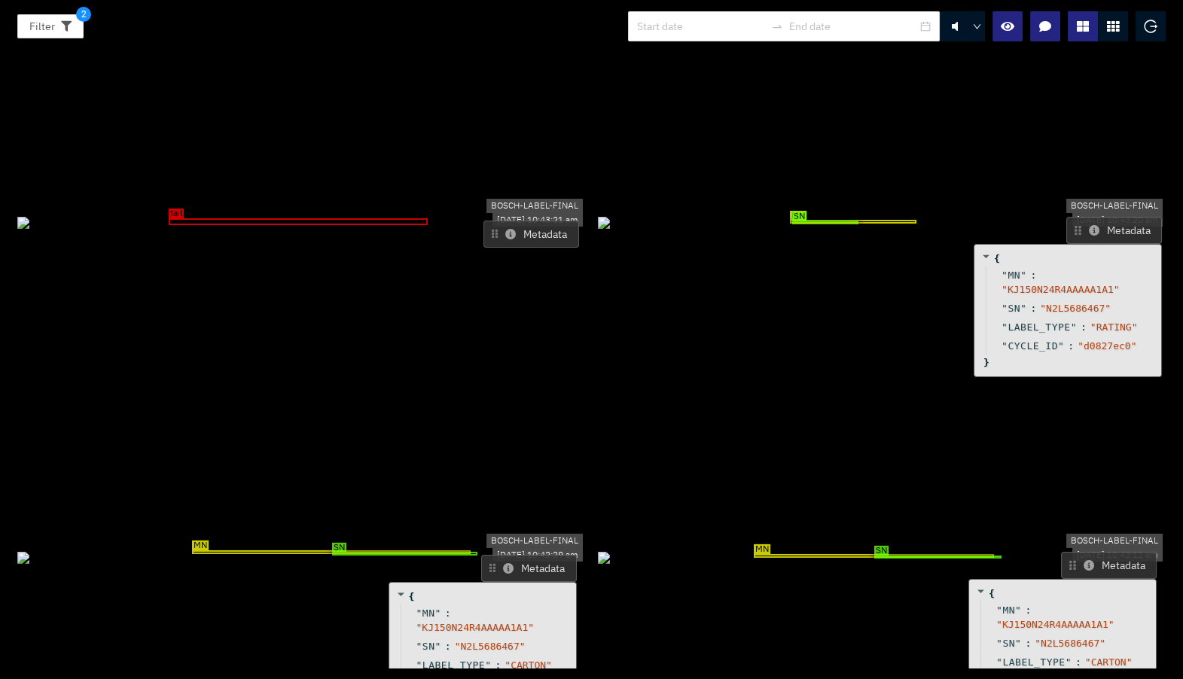
scroll to position [0, 0]
click at [506, 229] on icon at bounding box center [510, 234] width 11 height 11
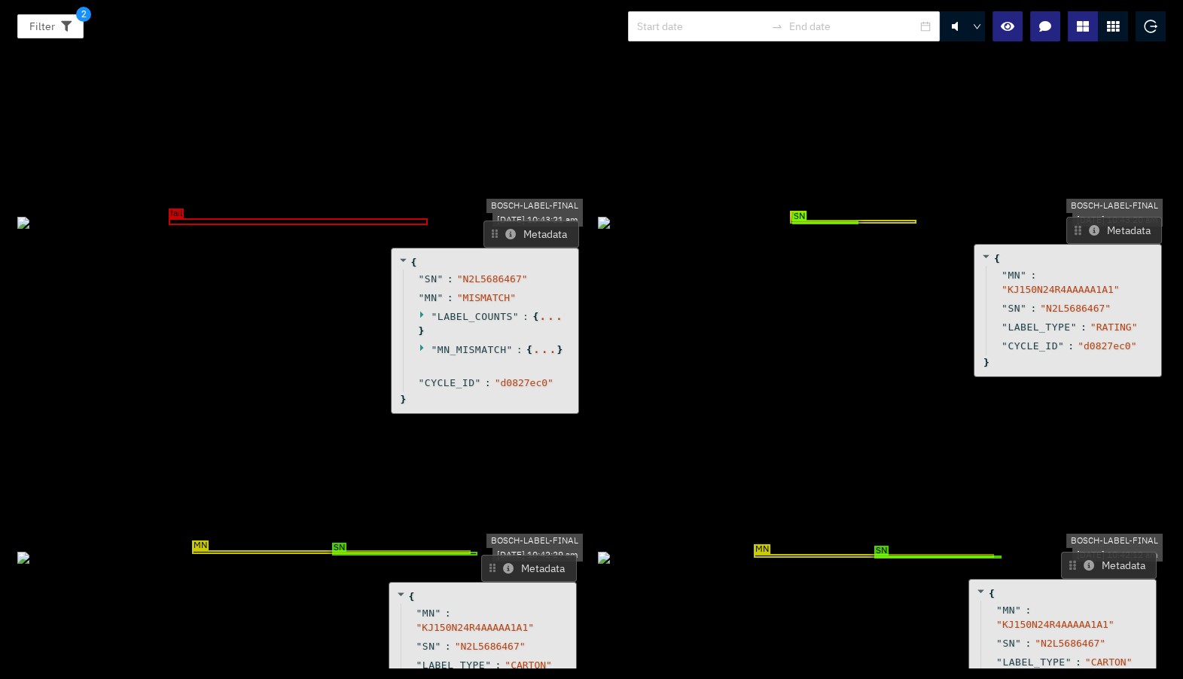
click at [420, 343] on icon at bounding box center [424, 348] width 10 height 10
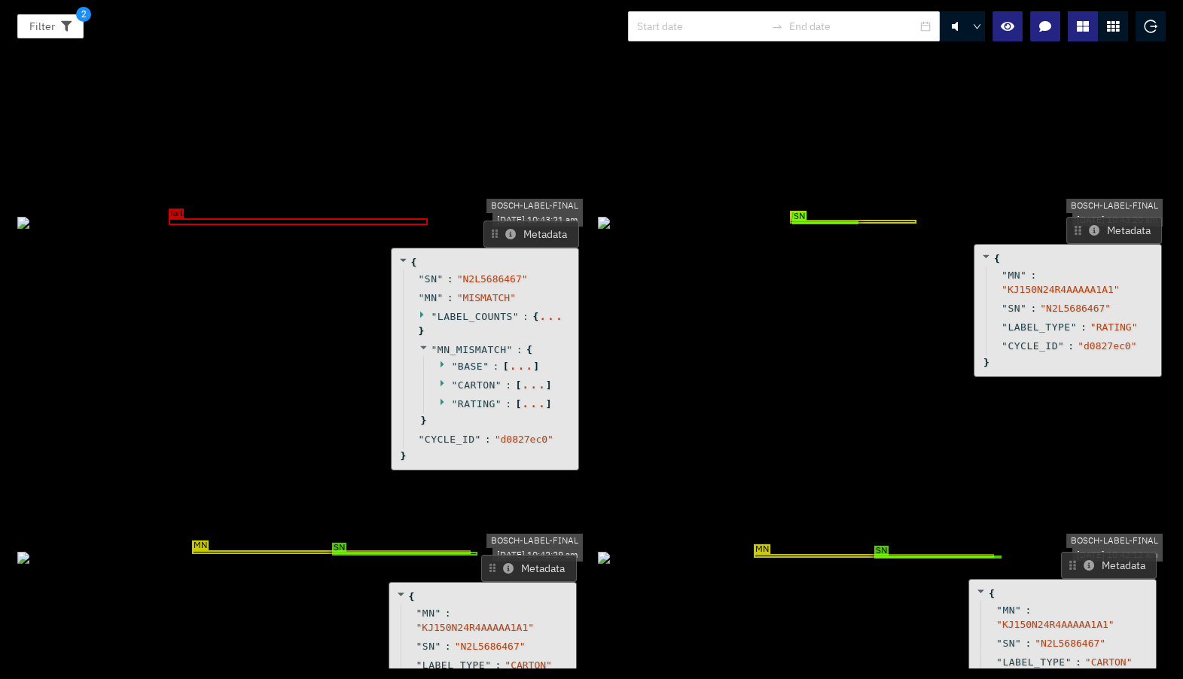
click at [440, 399] on icon at bounding box center [441, 402] width 3 height 7
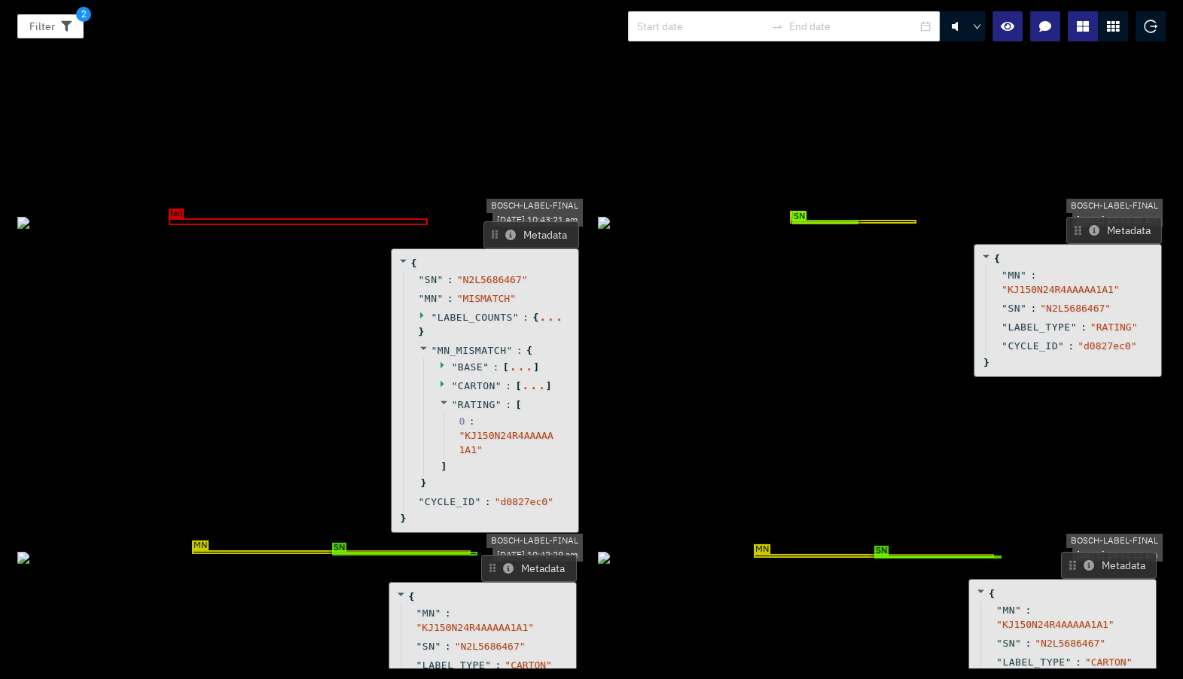
click at [440, 381] on icon at bounding box center [441, 384] width 3 height 7
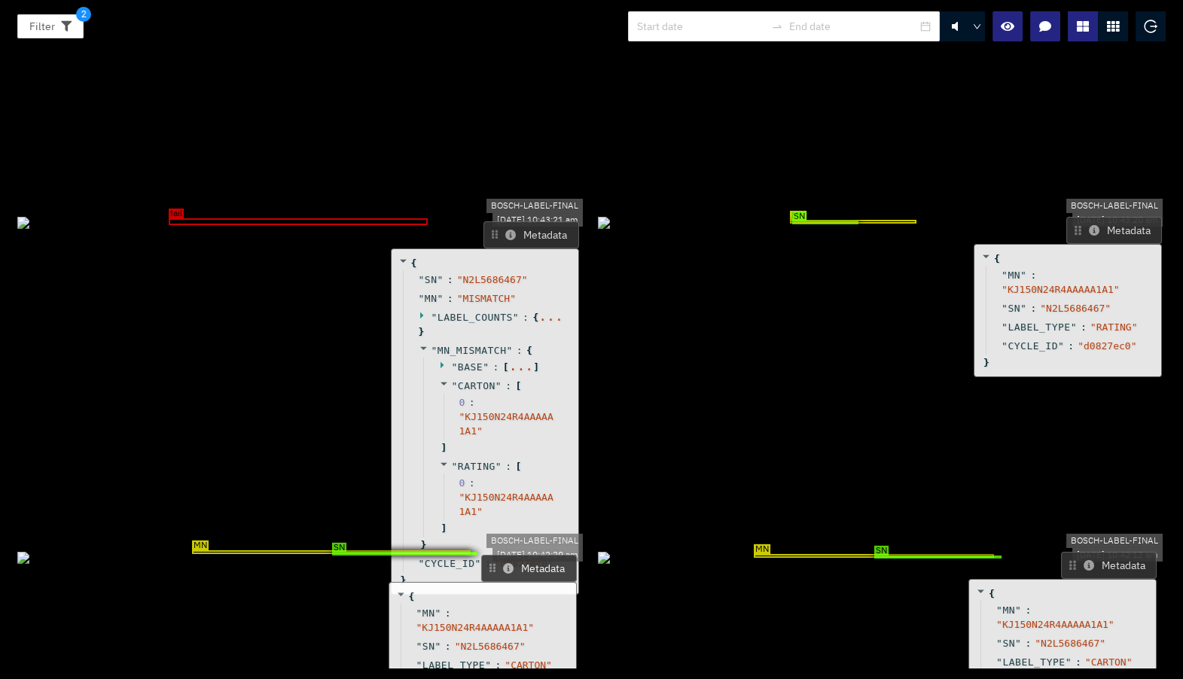
click at [439, 360] on icon at bounding box center [444, 365] width 10 height 10
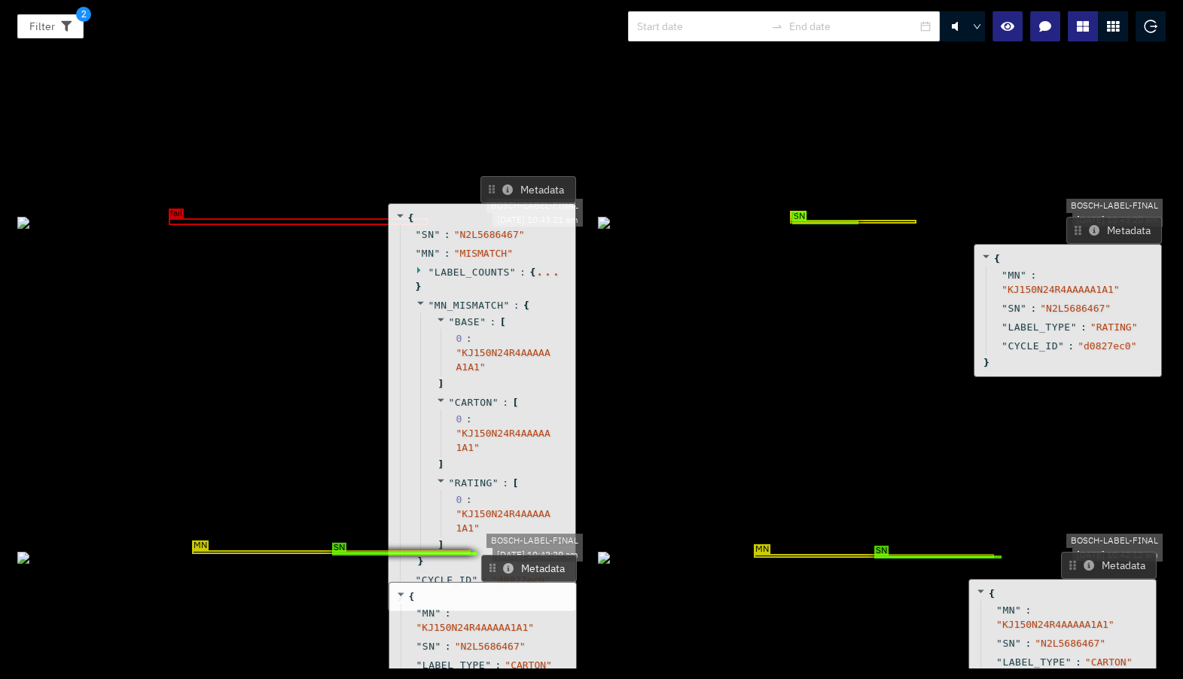
drag, startPoint x: 456, startPoint y: 249, endPoint x: 453, endPoint y: 203, distance: 46.1
click at [456, 347] on span "" KJ150N24R4AAAAAA1A1 "" at bounding box center [503, 360] width 94 height 26
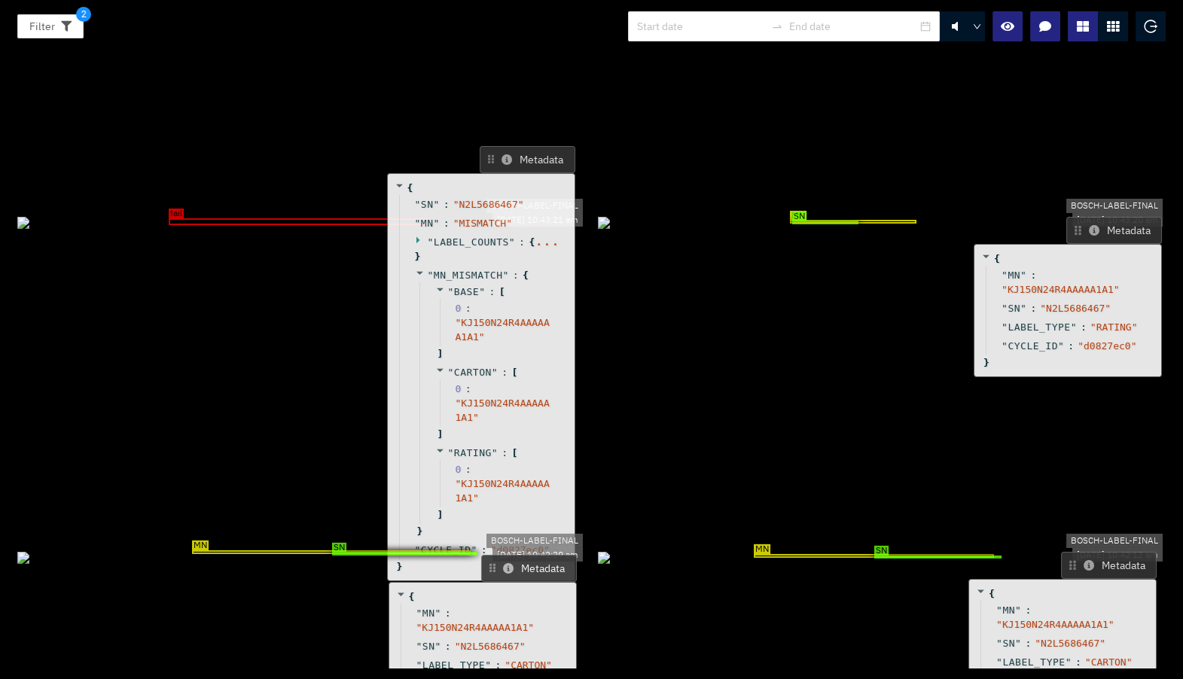
drag, startPoint x: 517, startPoint y: 301, endPoint x: 517, endPoint y: 272, distance: 29.4
click at [517, 396] on div "" KJ150N24R4AAAAA1A1 "" at bounding box center [504, 410] width 96 height 29
click at [1103, 23] on div at bounding box center [1113, 26] width 30 height 30
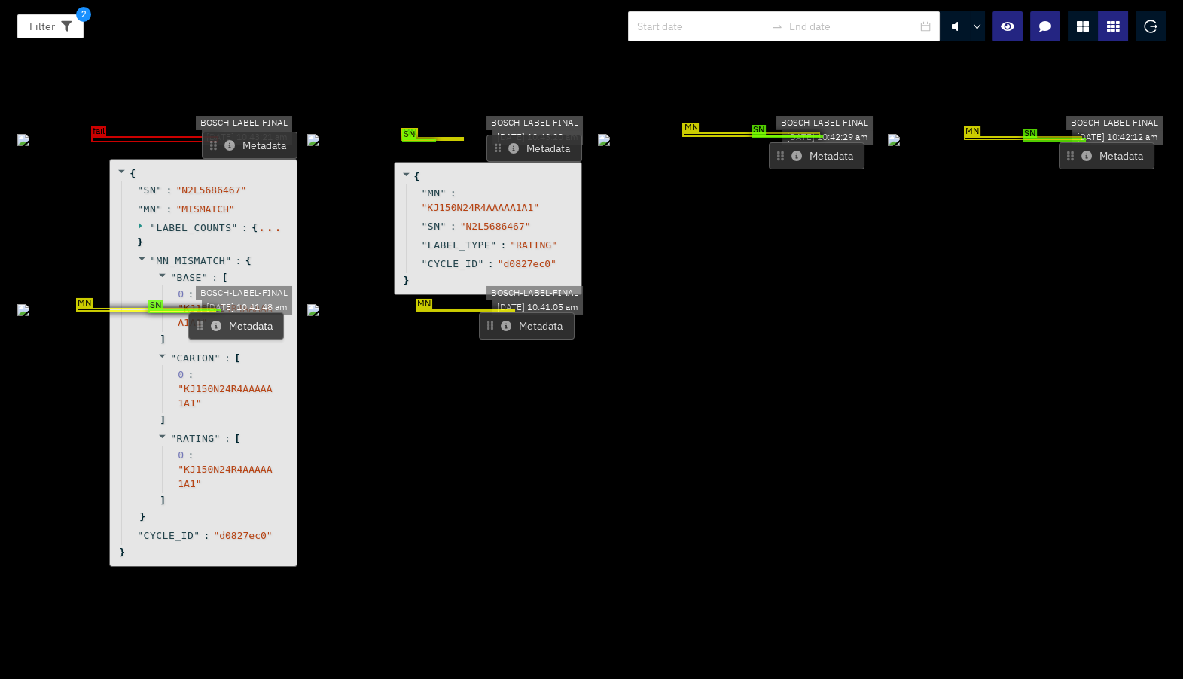
drag, startPoint x: 234, startPoint y: 93, endPoint x: 247, endPoint y: 161, distance: 69.0
click at [247, 221] on span ":" at bounding box center [245, 228] width 6 height 14
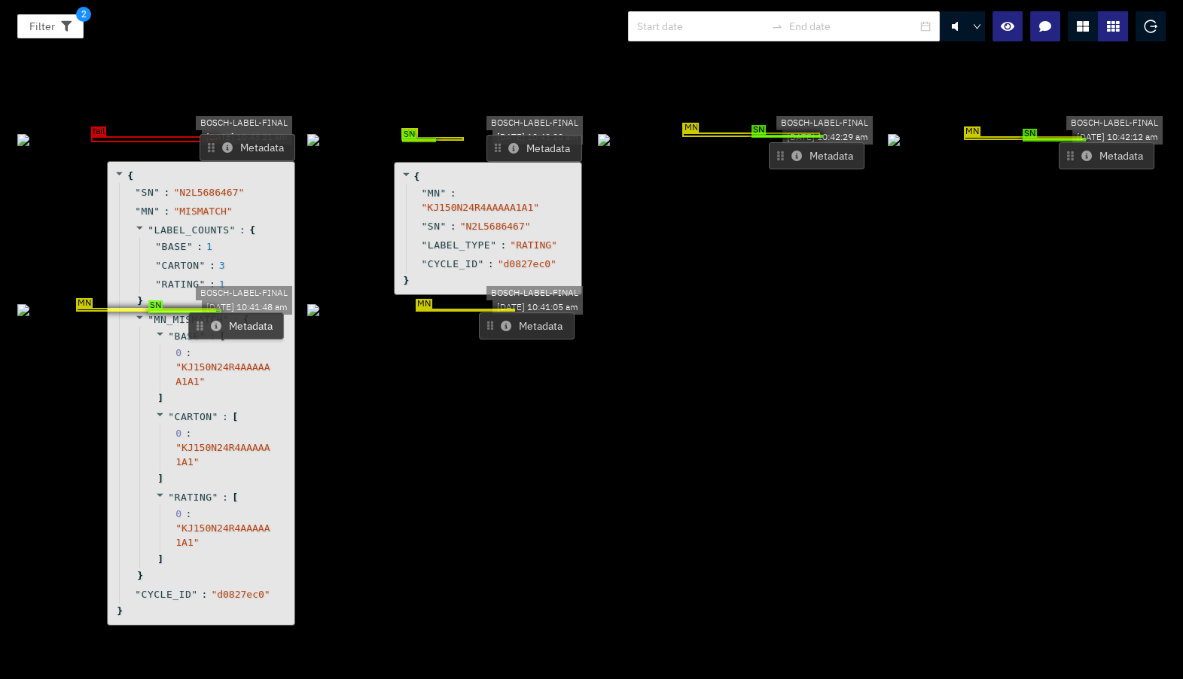
click at [270, 183] on div "" SN " : " N2L5686467 "" at bounding box center [203, 192] width 169 height 19
click at [1157, 32] on icon "logout" at bounding box center [1151, 27] width 14 height 14
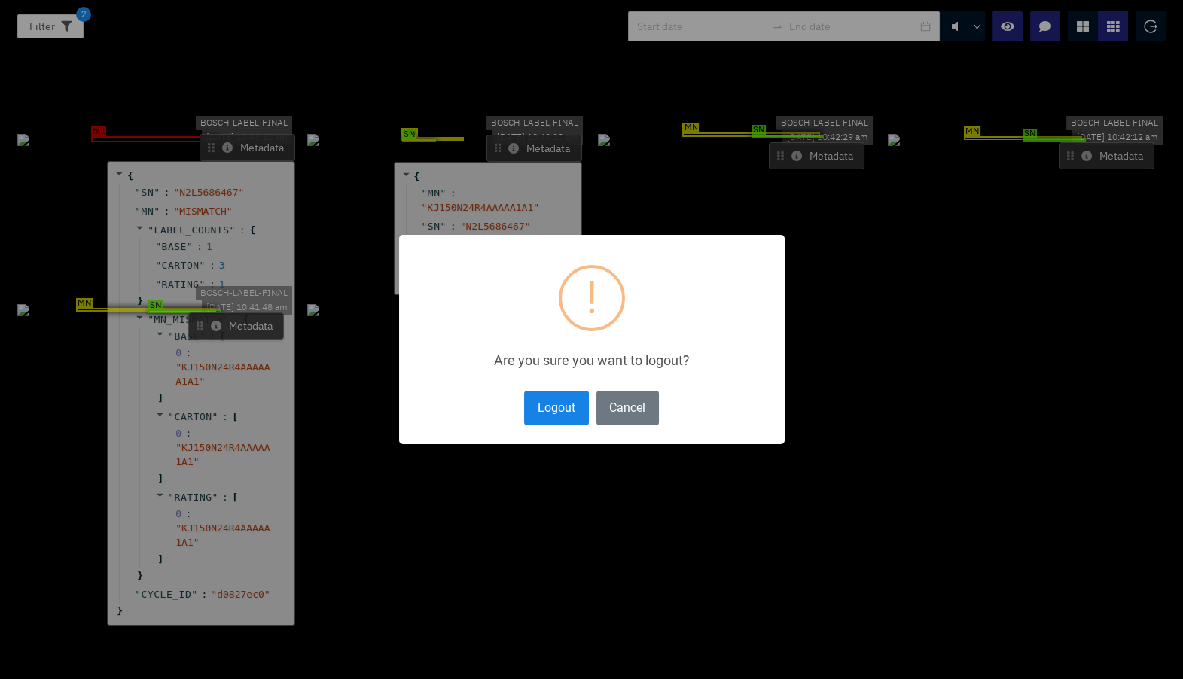
click at [561, 404] on button "Logout" at bounding box center [556, 408] width 64 height 34
